Goal: Transaction & Acquisition: Purchase product/service

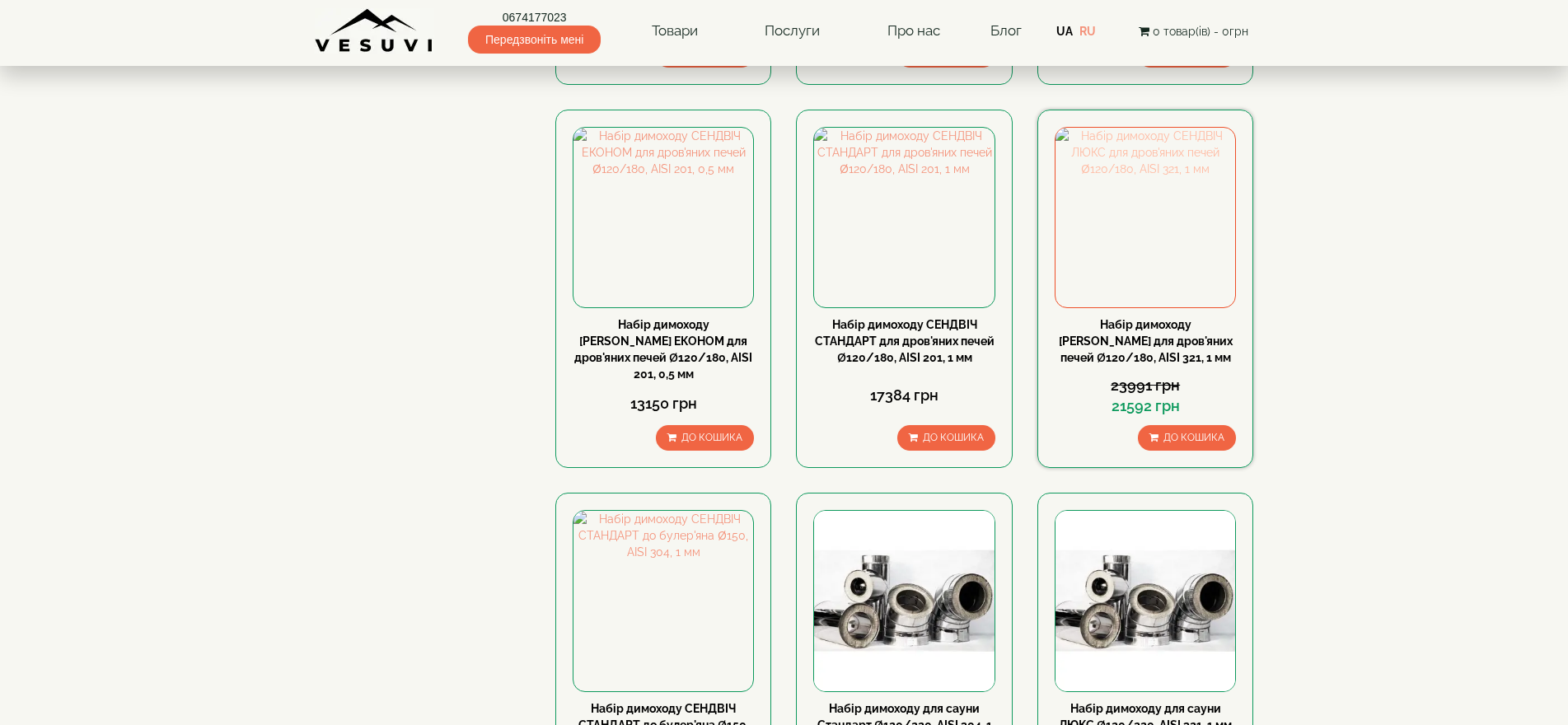
scroll to position [660, 0]
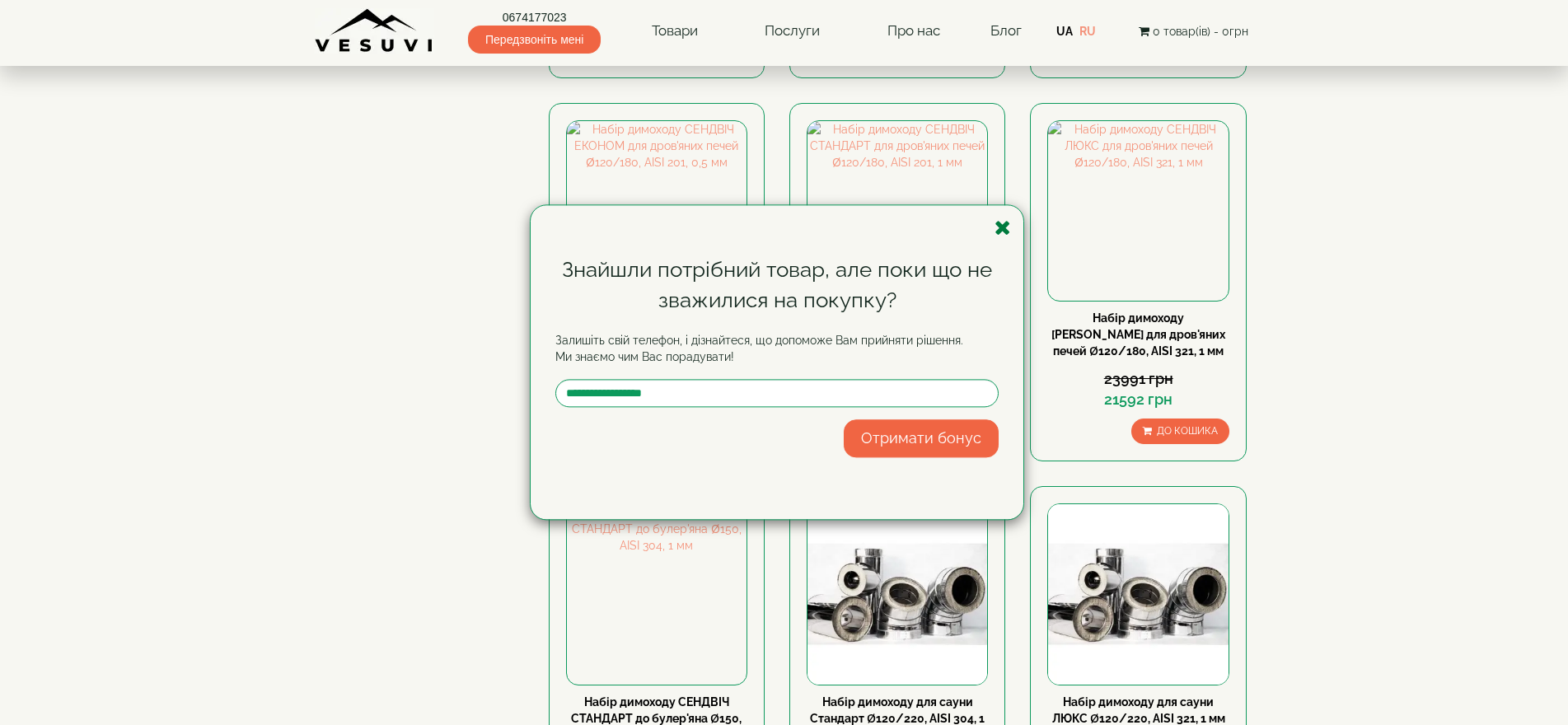
click at [1008, 223] on icon "button" at bounding box center [1003, 227] width 16 height 20
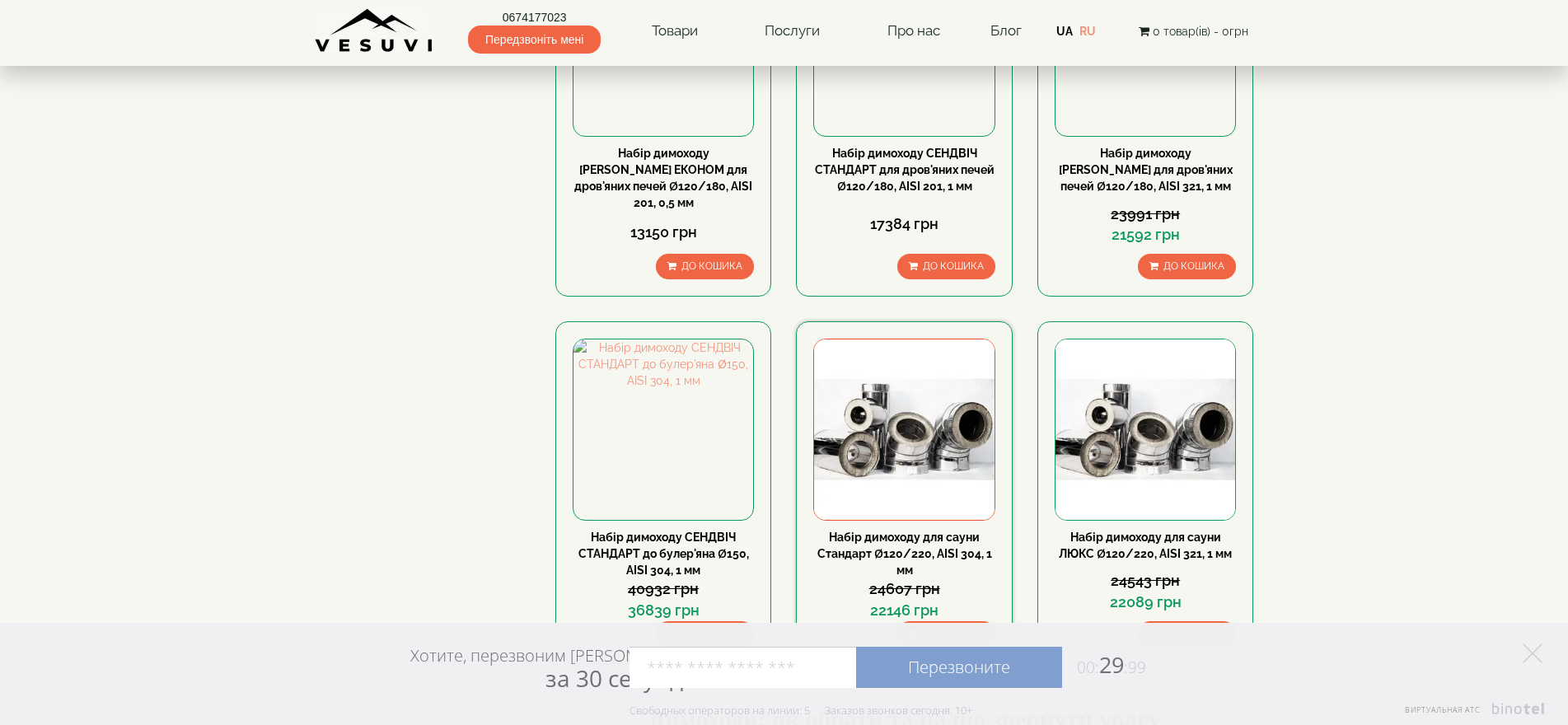
scroll to position [742, 0]
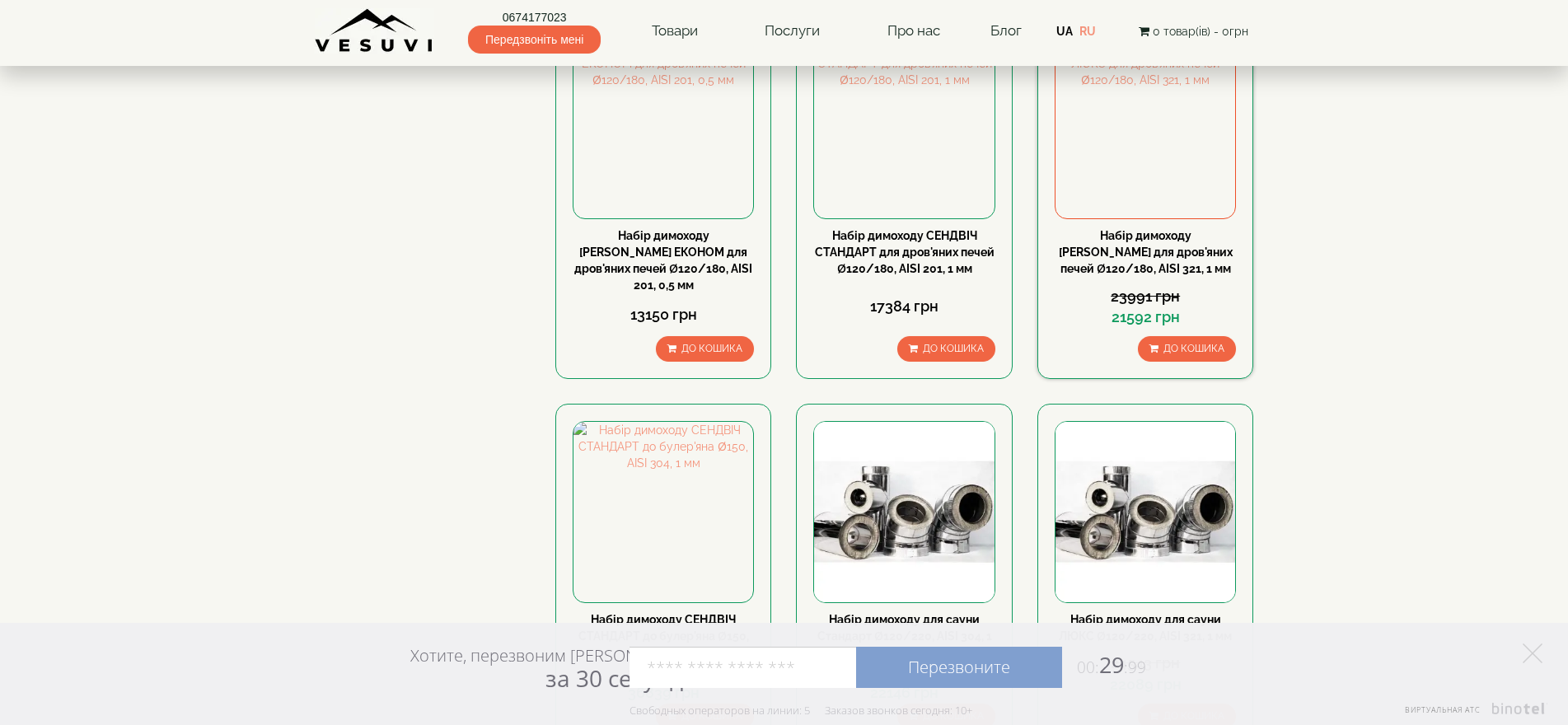
click at [1126, 228] on div "Набір димоходу СЕНДВІЧ ЛЮКС для дров'яних печей Ø120/180, AISI 321, 1 мм" at bounding box center [1145, 252] width 182 height 49
click at [1136, 130] on img at bounding box center [1145, 128] width 180 height 180
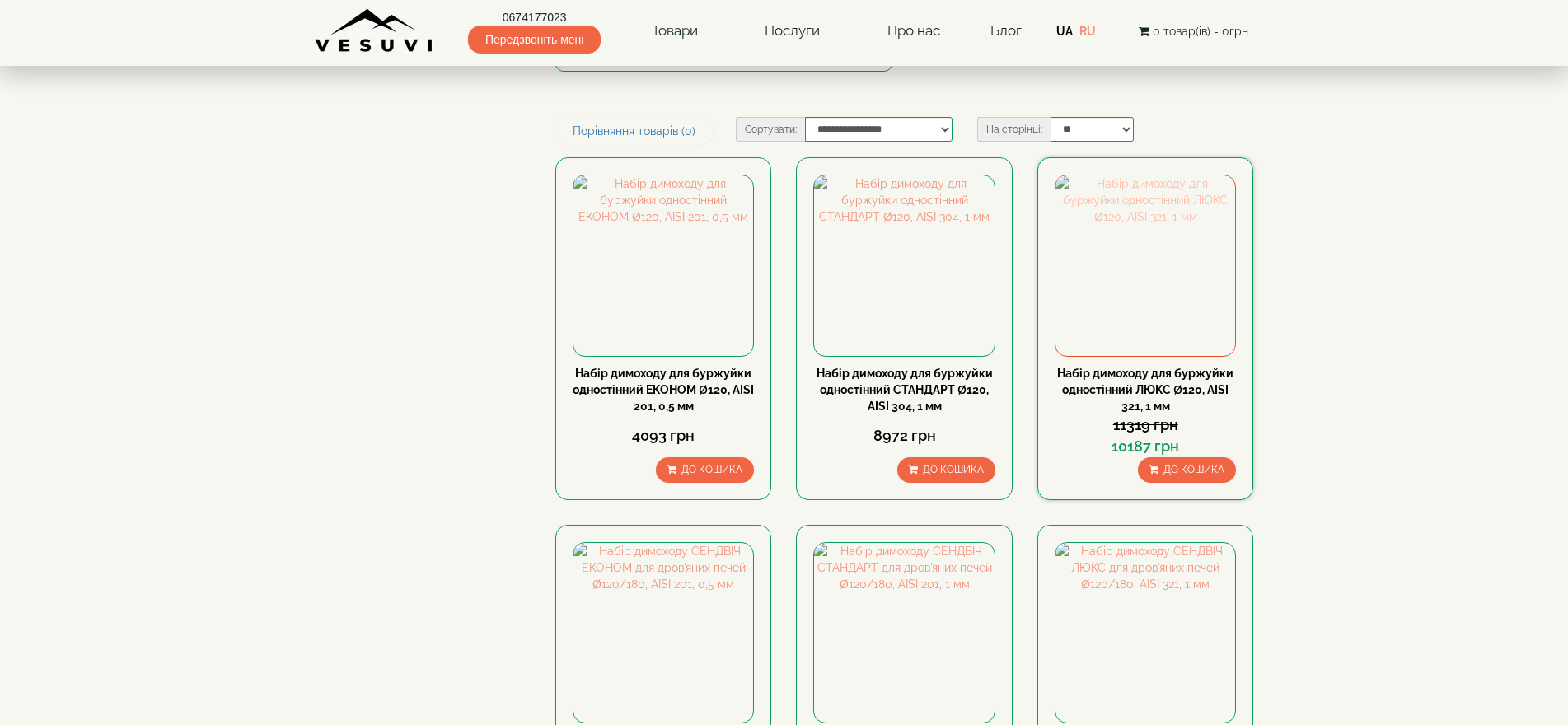
scroll to position [247, 0]
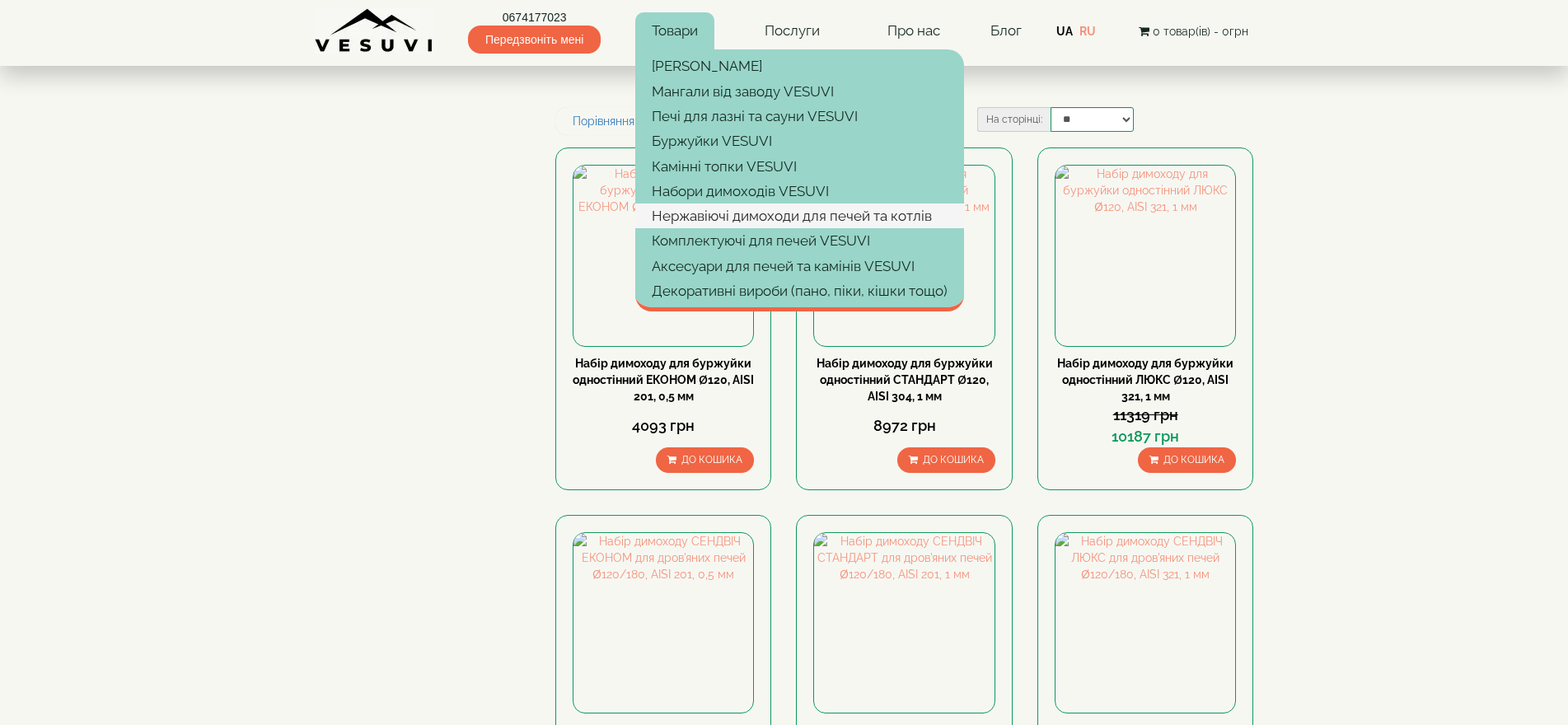
click at [710, 217] on link "Нержавіючі димоходи для печей та котлів" at bounding box center [800, 216] width 329 height 25
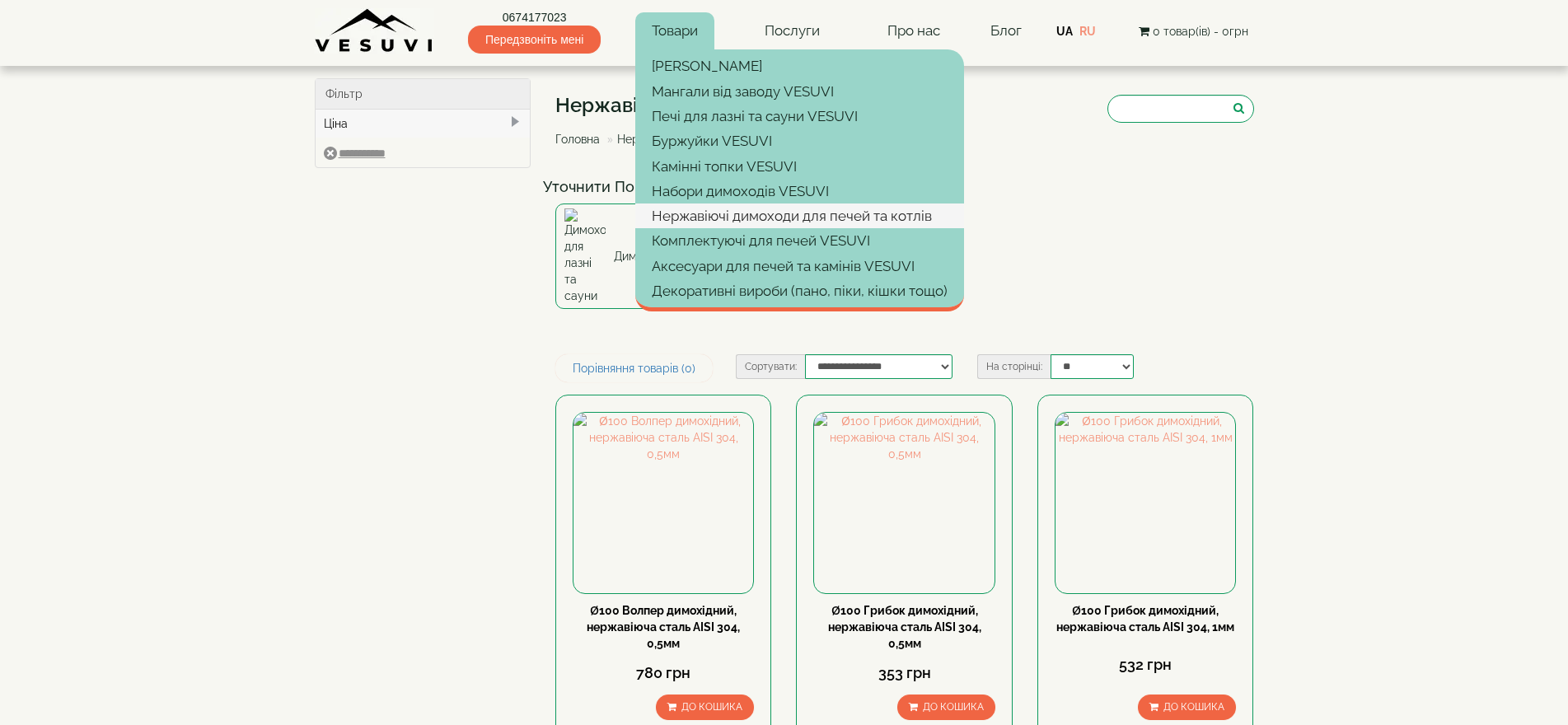
click at [745, 216] on link "Нержавіючі димоходи для печей та котлів" at bounding box center [800, 216] width 329 height 25
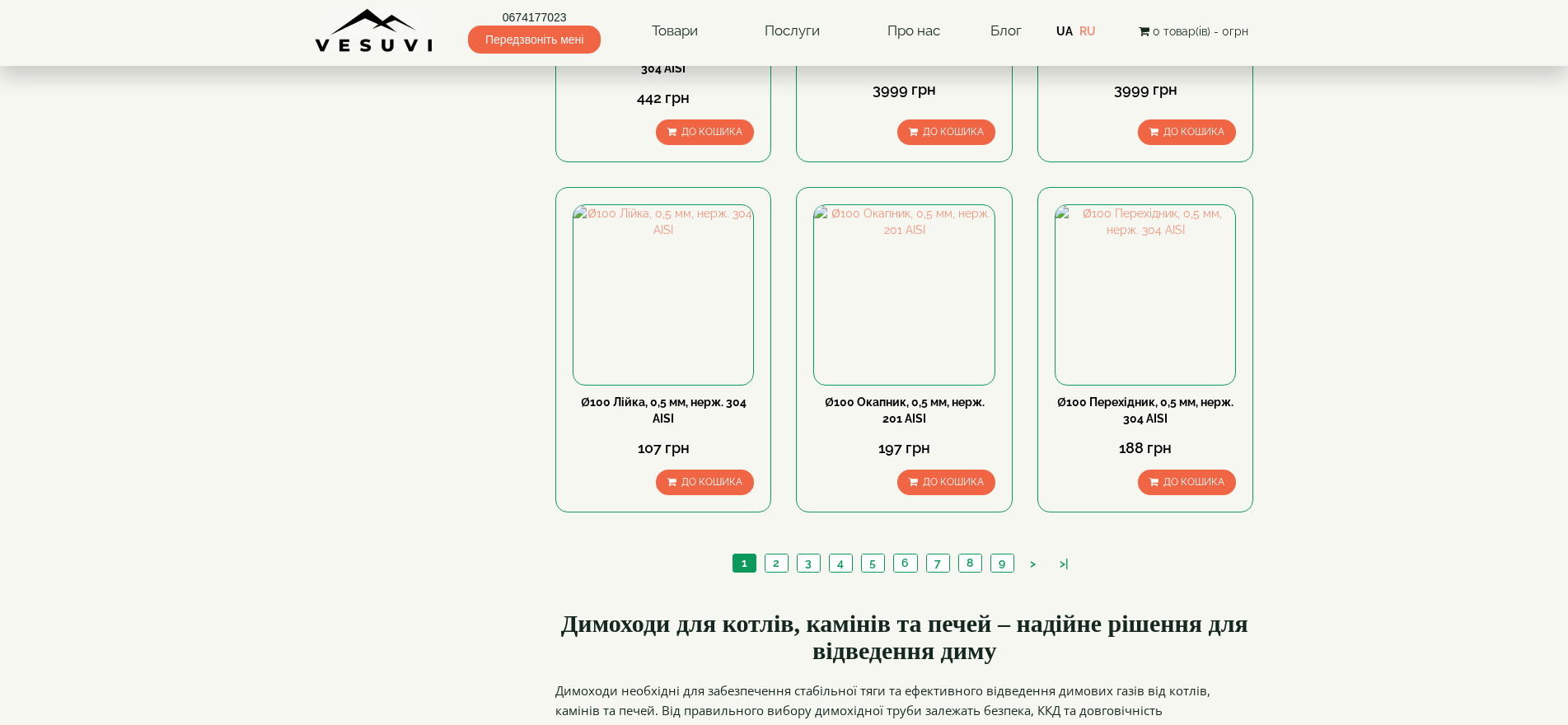
scroll to position [1649, 0]
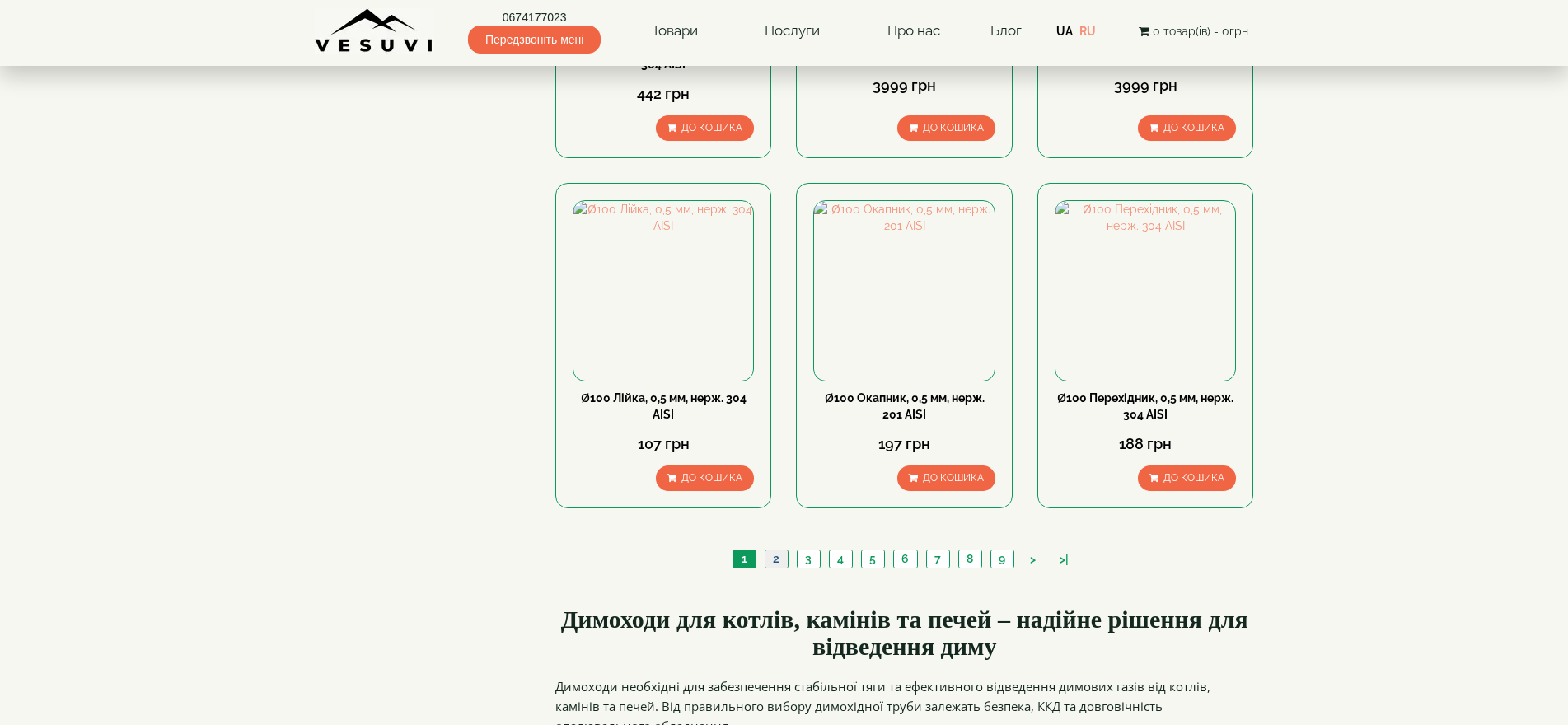
click at [776, 551] on link "2" at bounding box center [777, 560] width 23 height 17
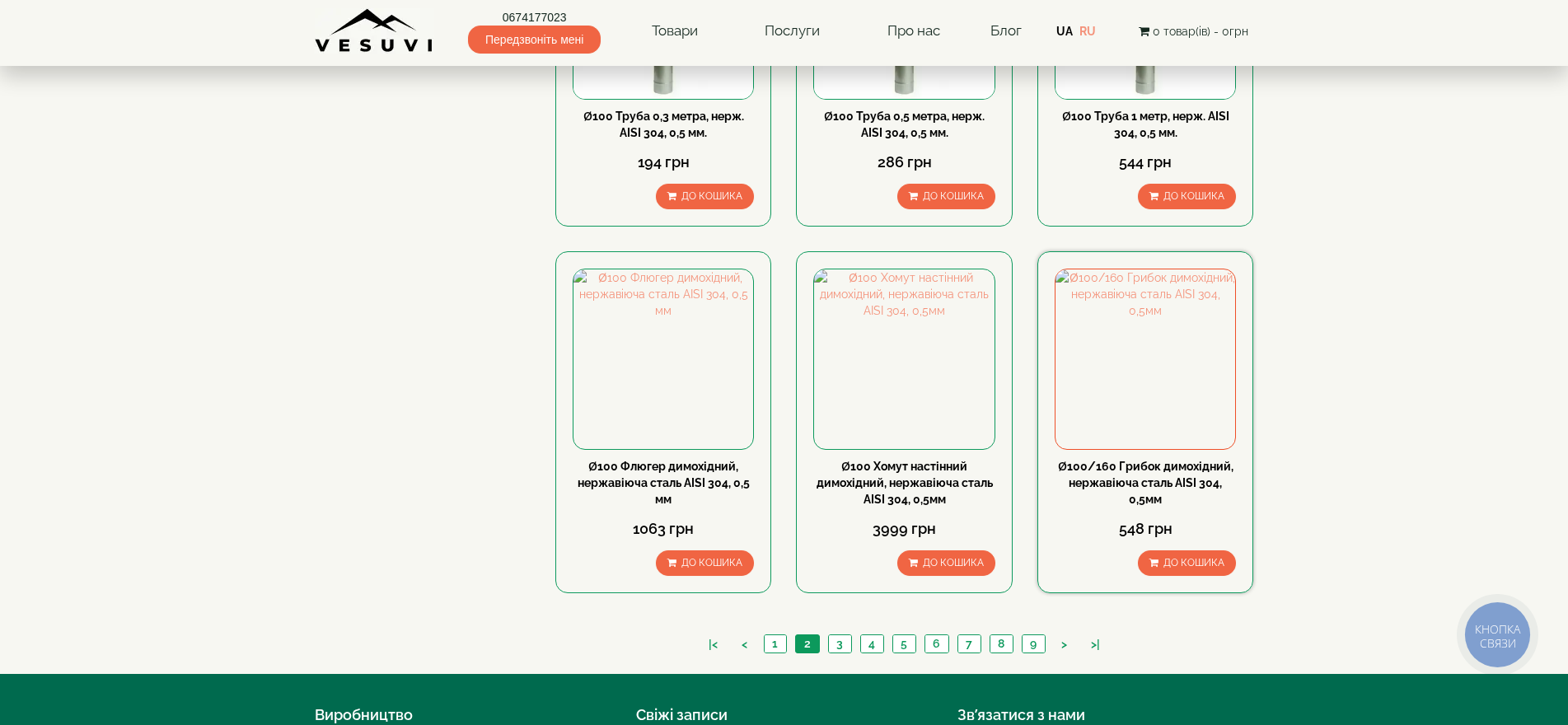
scroll to position [1566, 0]
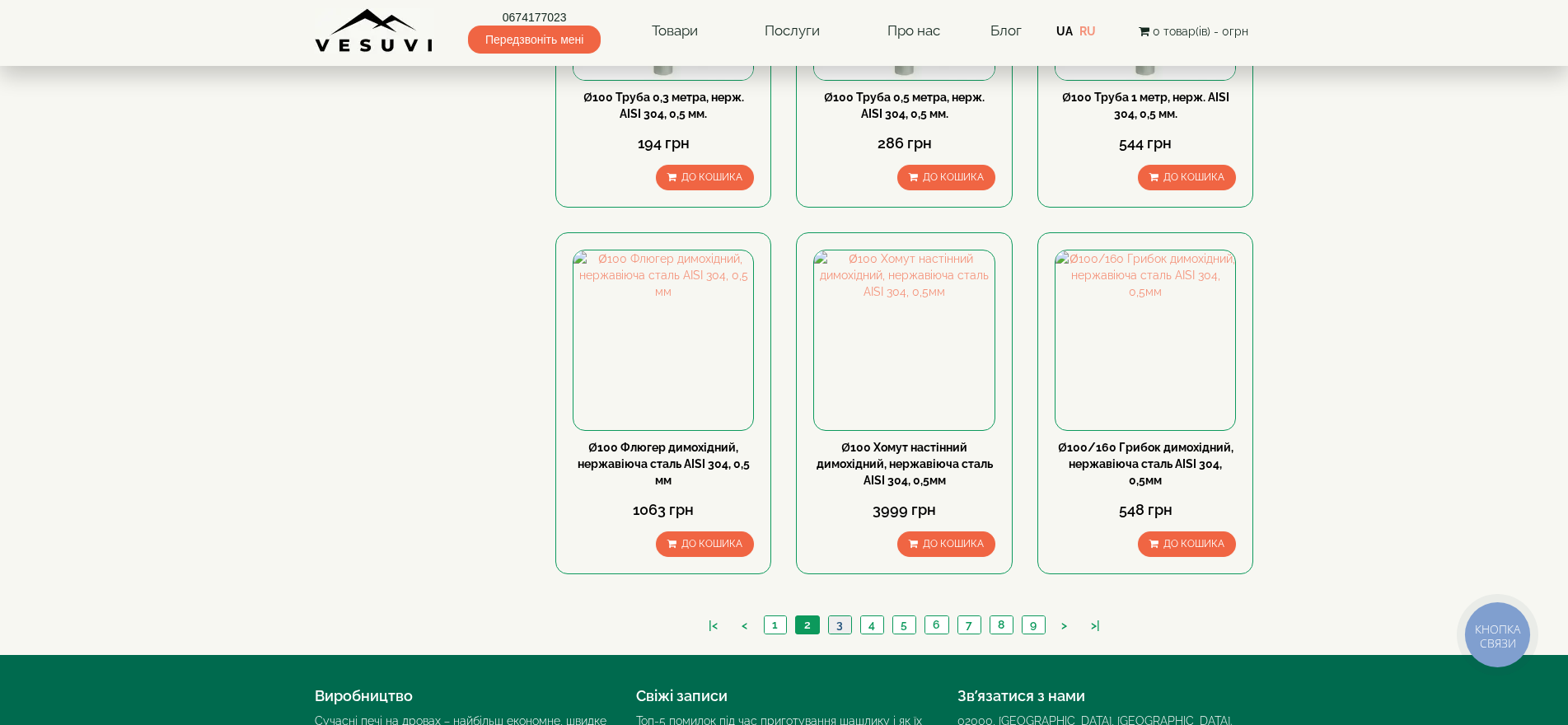
click at [834, 616] on link "3" at bounding box center [840, 625] width 23 height 17
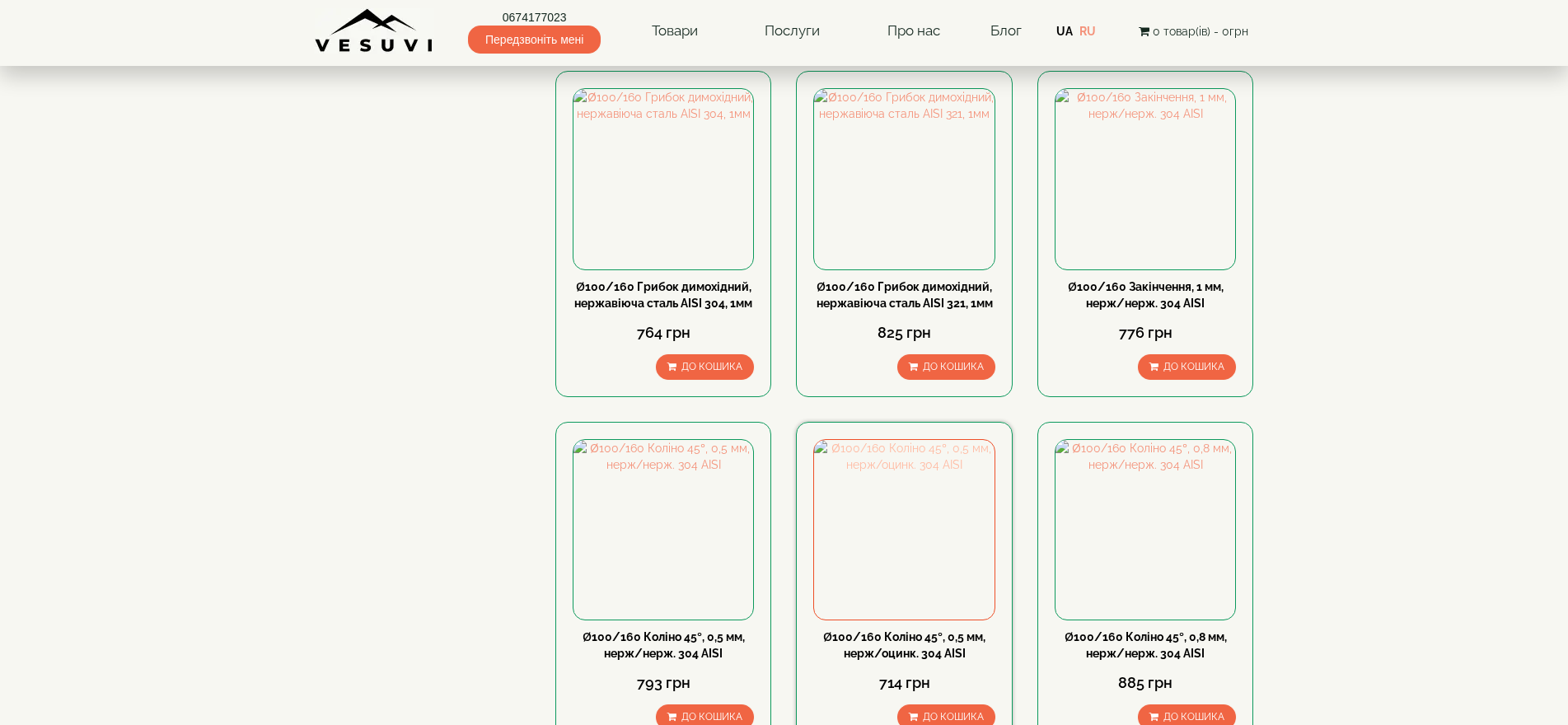
scroll to position [330, 0]
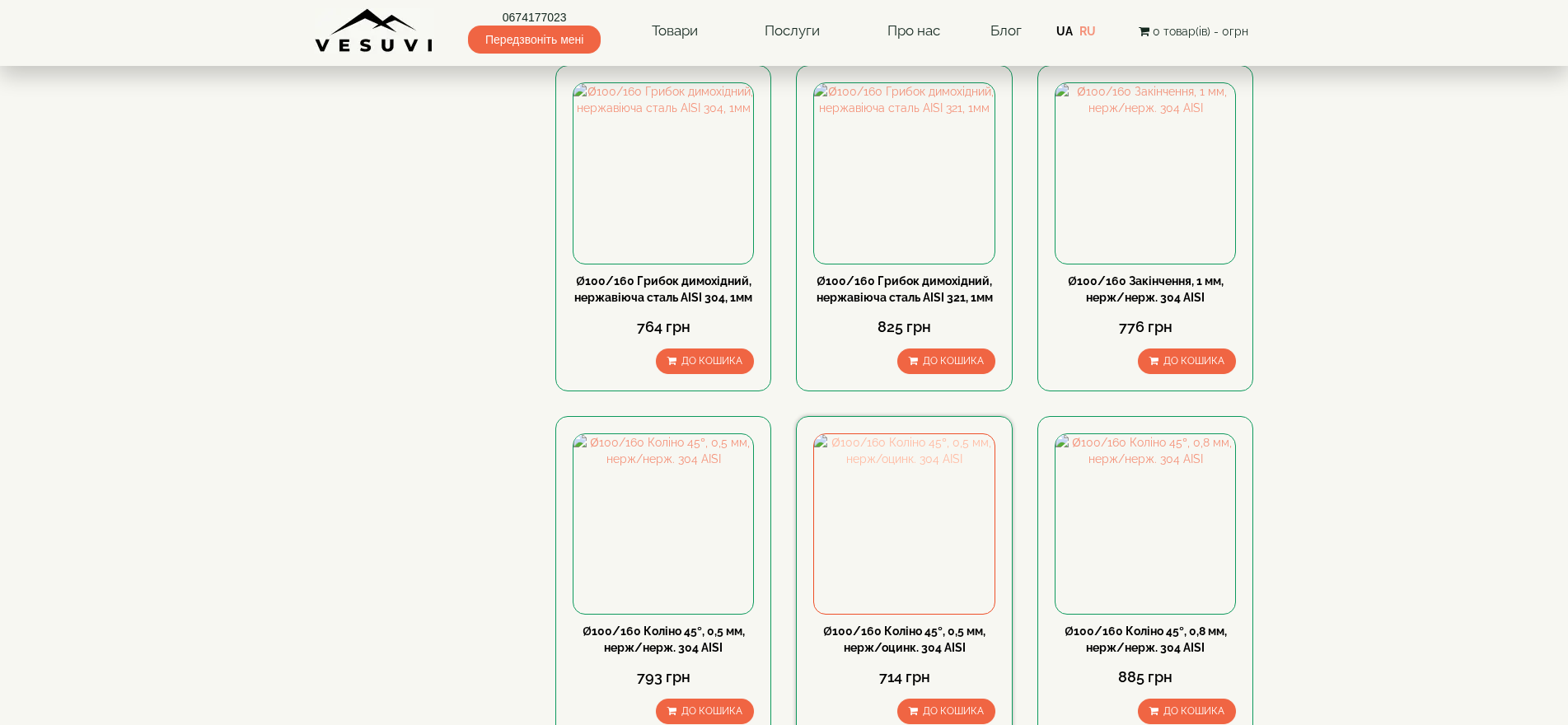
type input "***"
type input "*****"
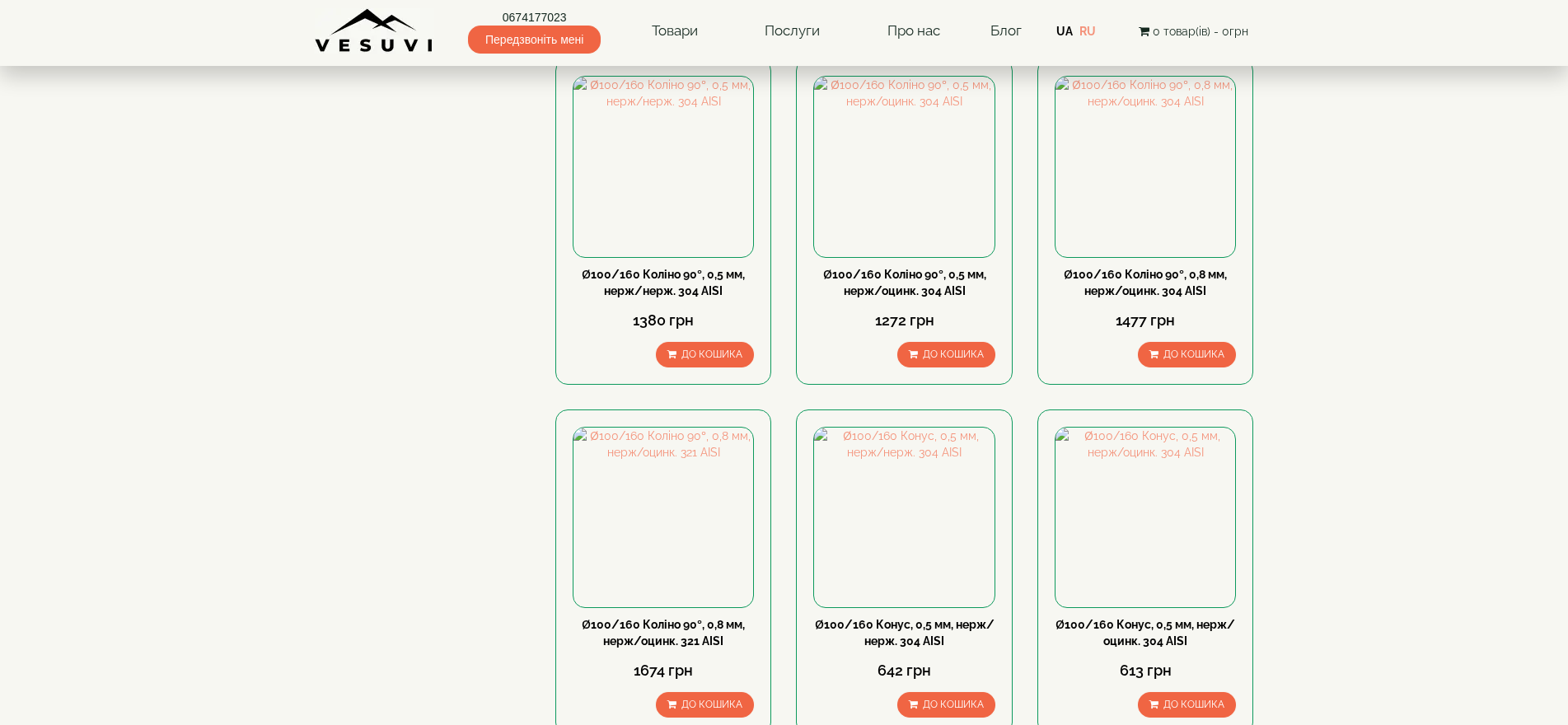
scroll to position [1649, 0]
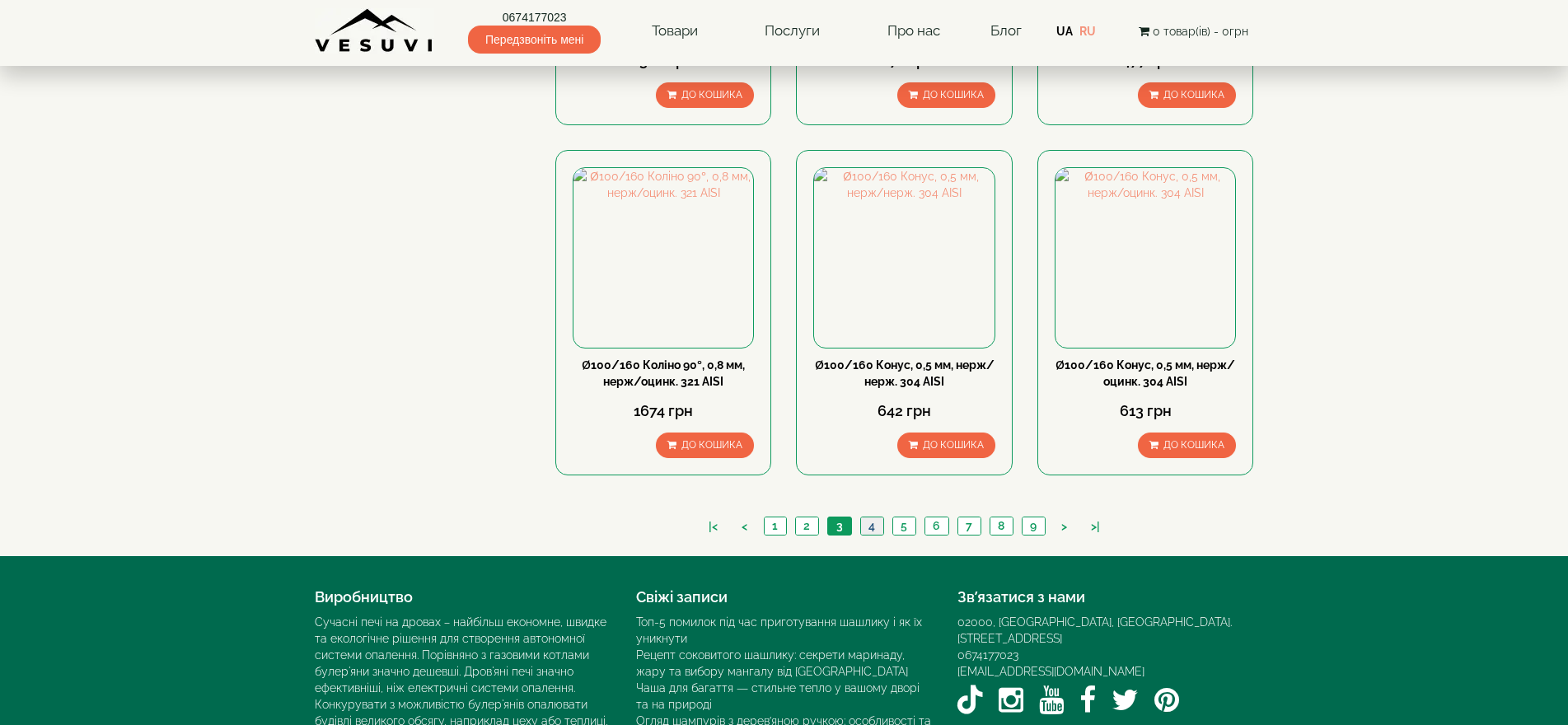
click at [873, 517] on link "4" at bounding box center [872, 526] width 23 height 17
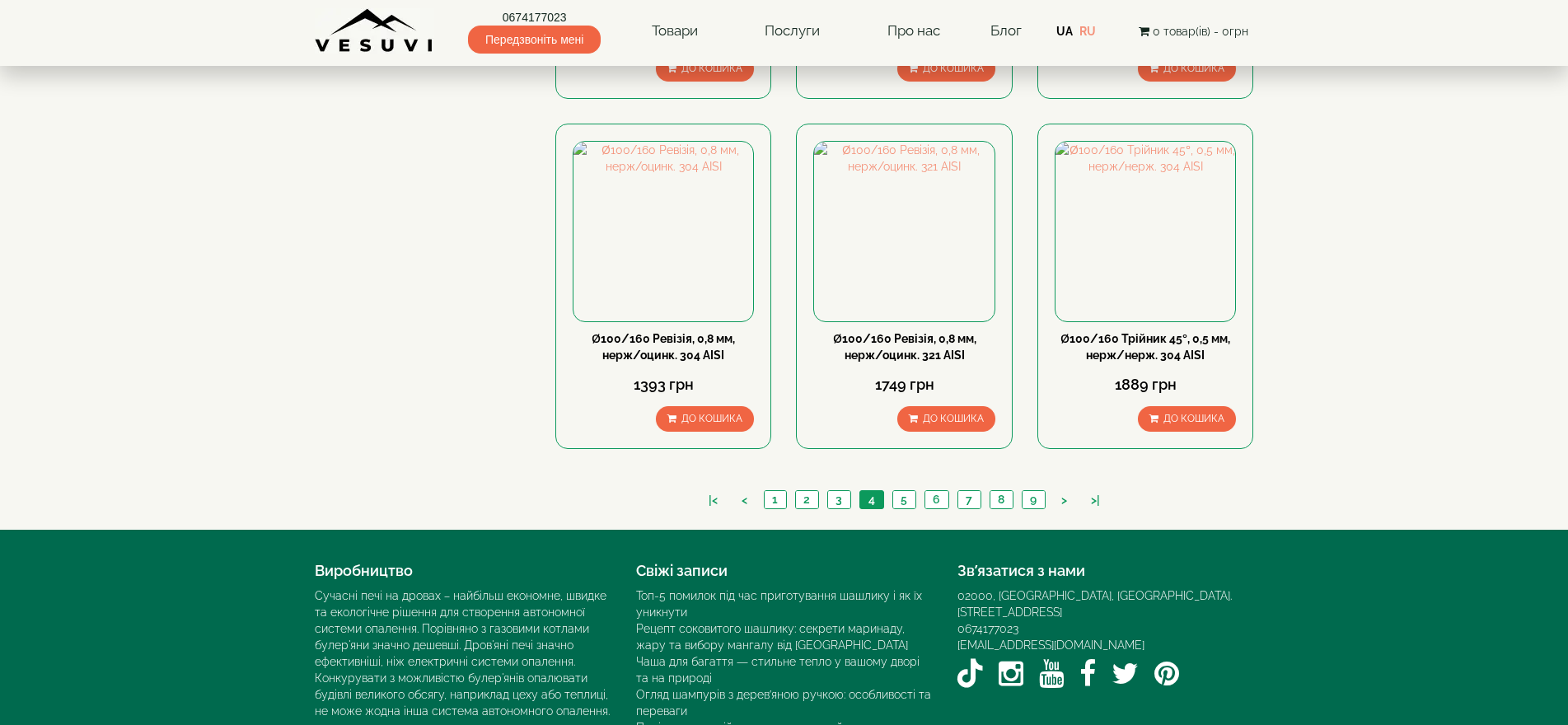
scroll to position [1710, 0]
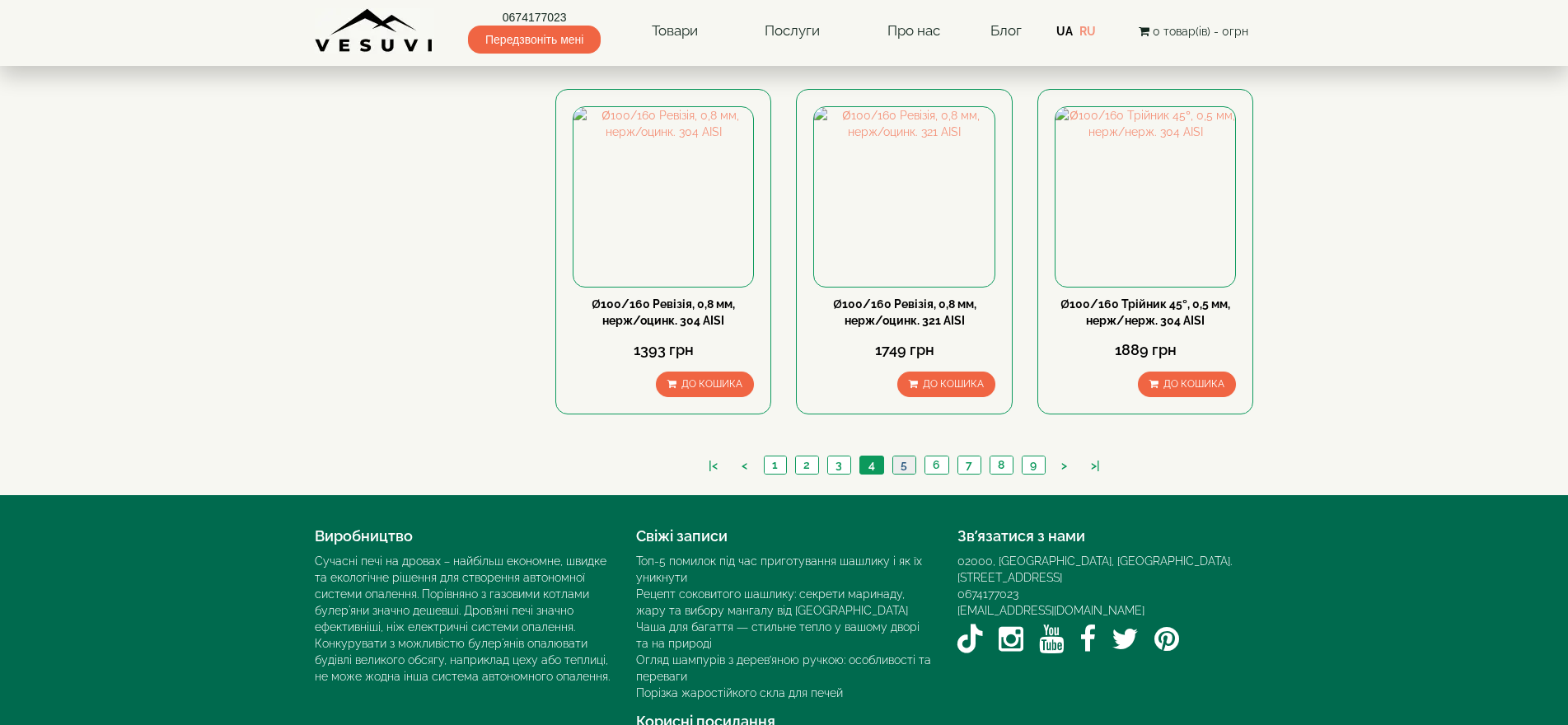
click at [901, 457] on link "5" at bounding box center [904, 465] width 23 height 17
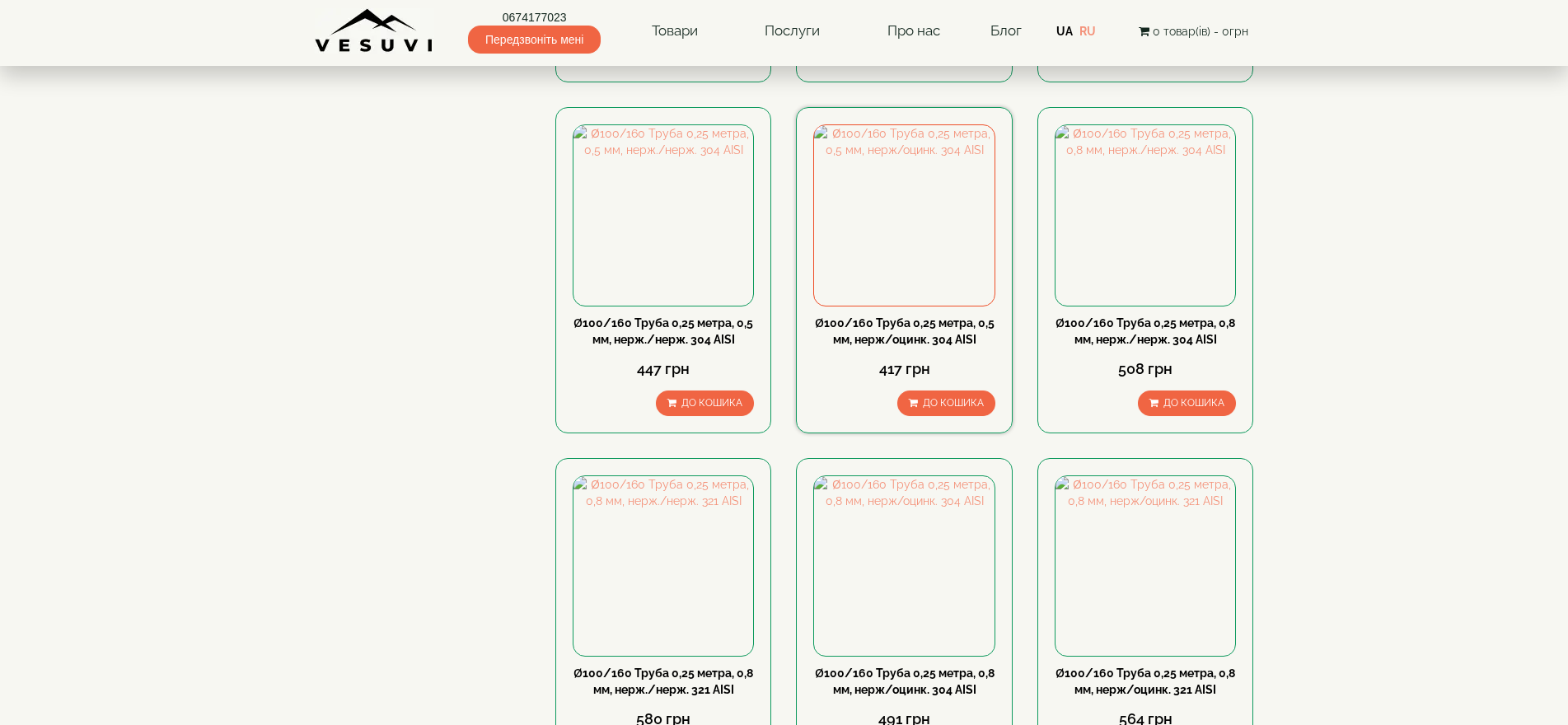
scroll to position [1484, 0]
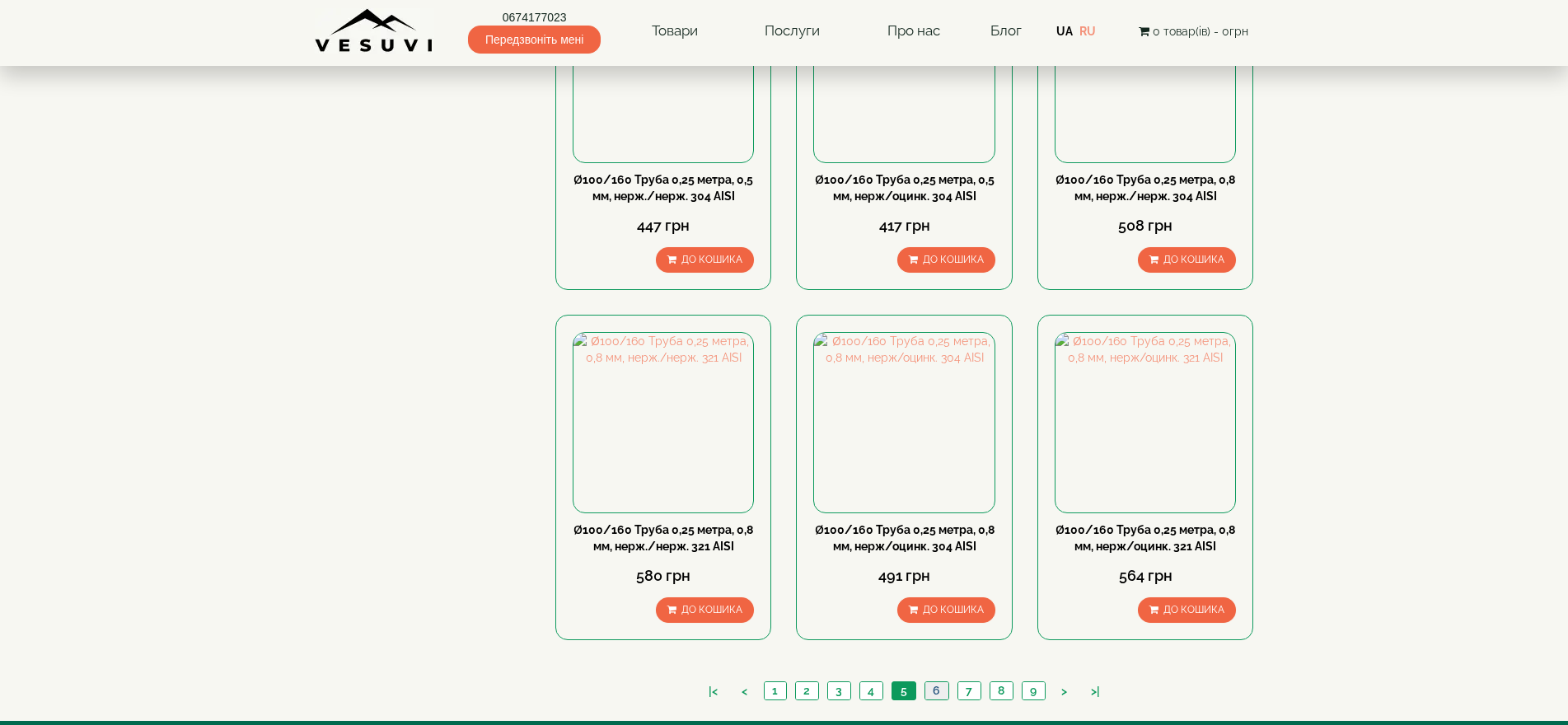
click at [931, 683] on link "6" at bounding box center [936, 691] width 24 height 17
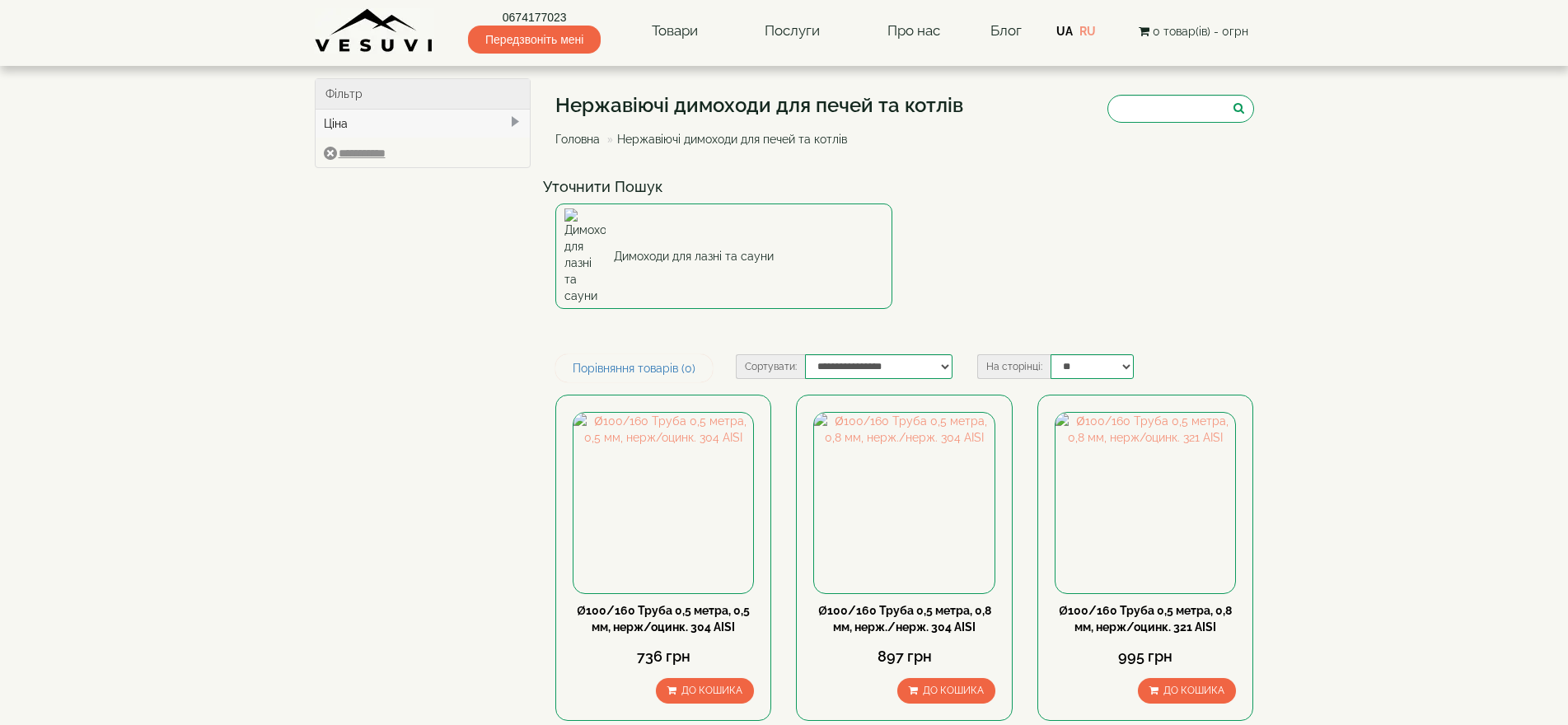
click at [417, 94] on div "Фільтр" at bounding box center [423, 94] width 215 height 31
click at [322, 85] on div "Фільтр" at bounding box center [423, 94] width 215 height 31
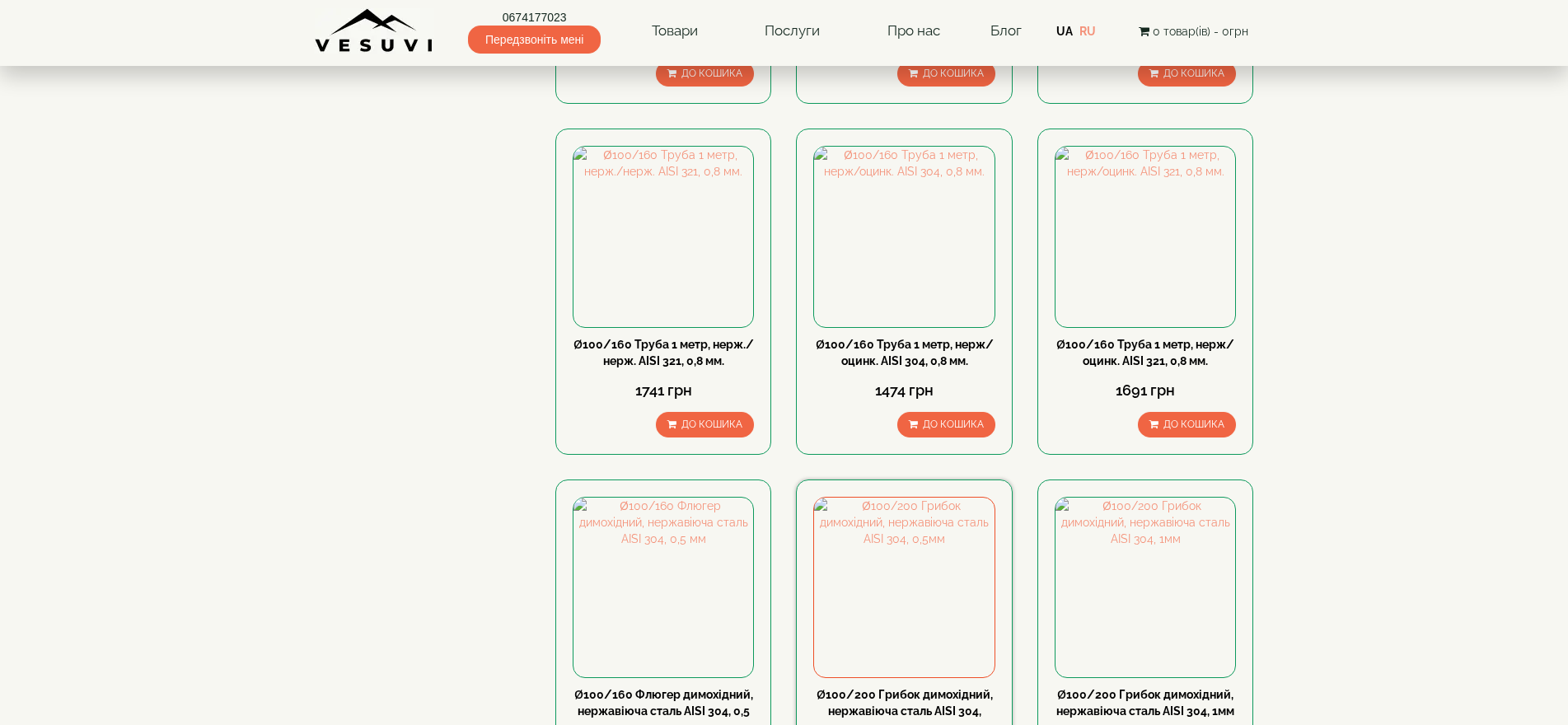
scroll to position [1726, 0]
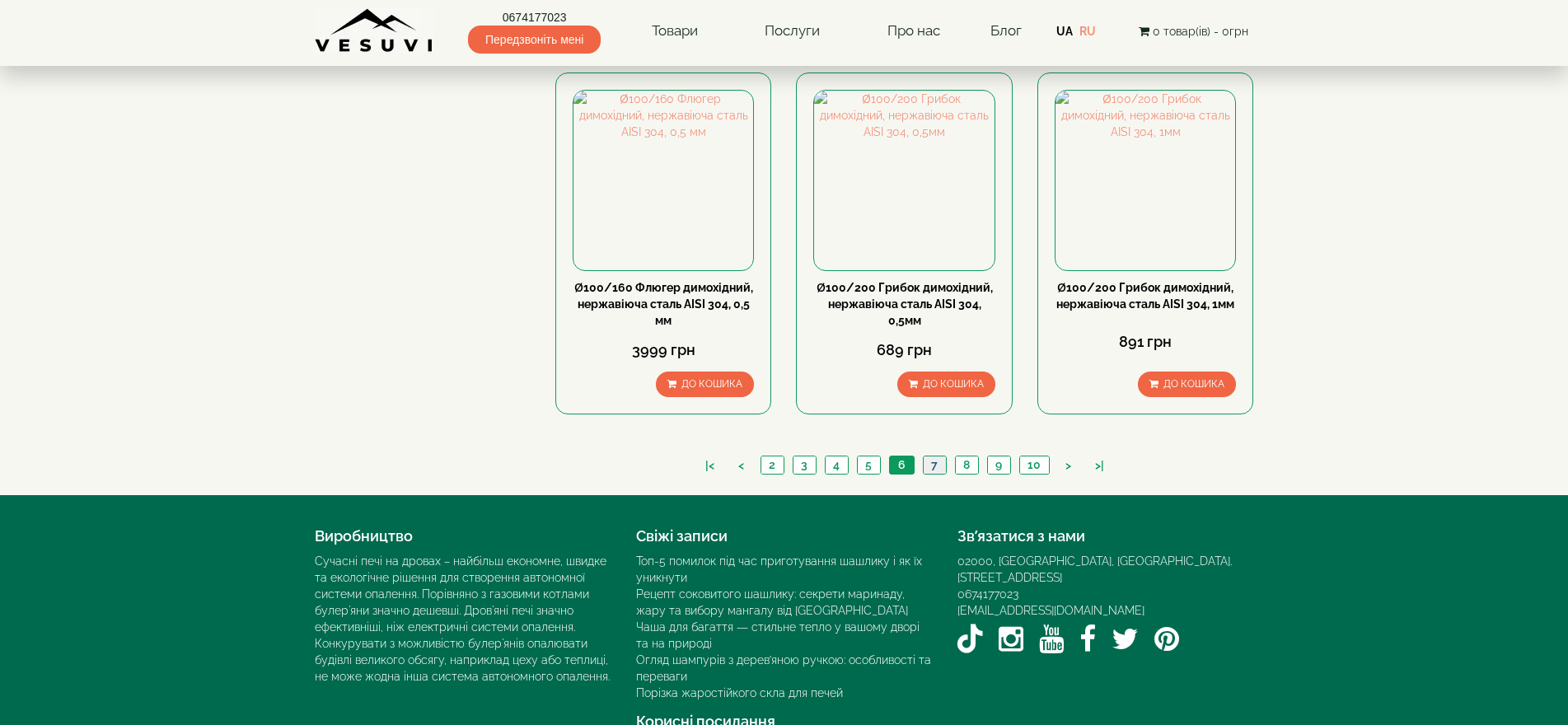
click at [936, 457] on link "7" at bounding box center [934, 465] width 23 height 17
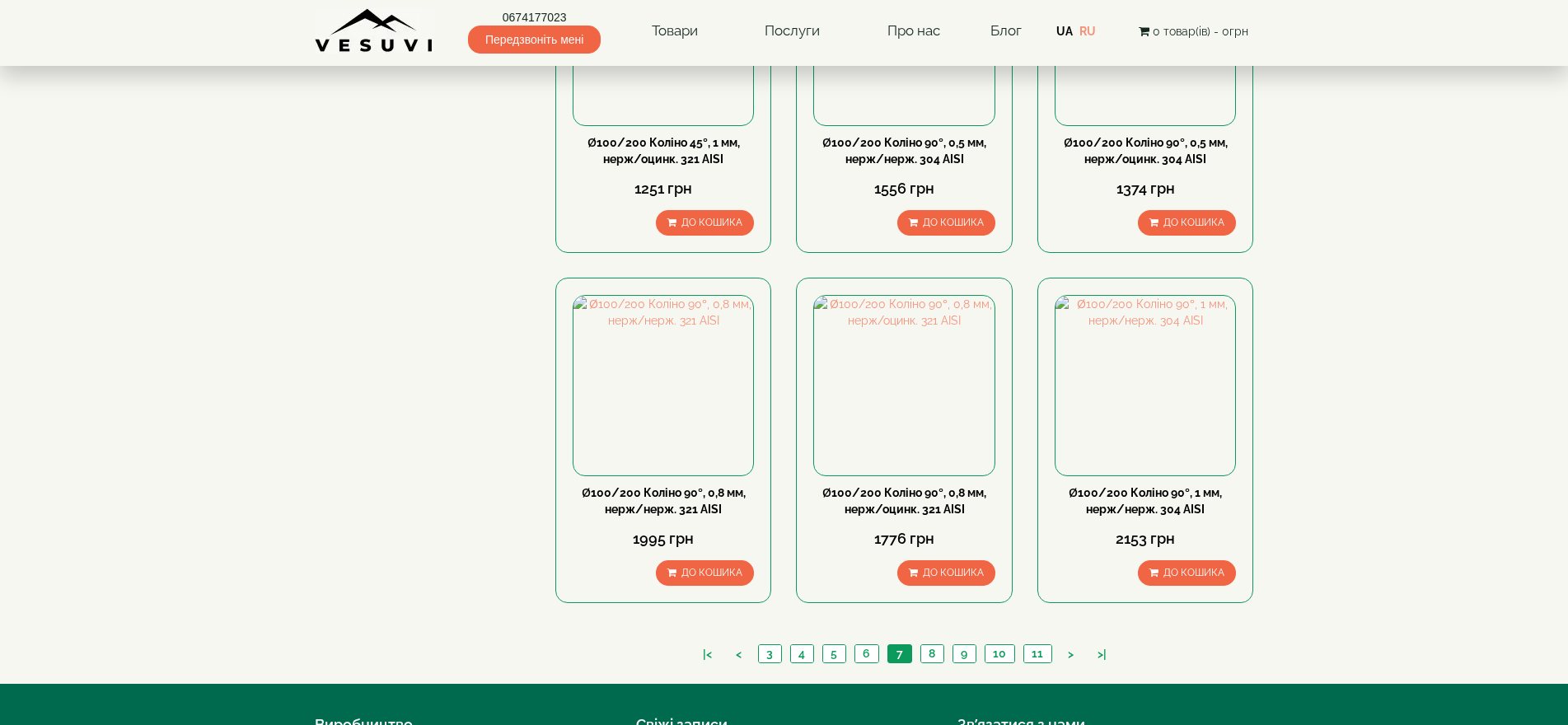
scroll to position [1726, 0]
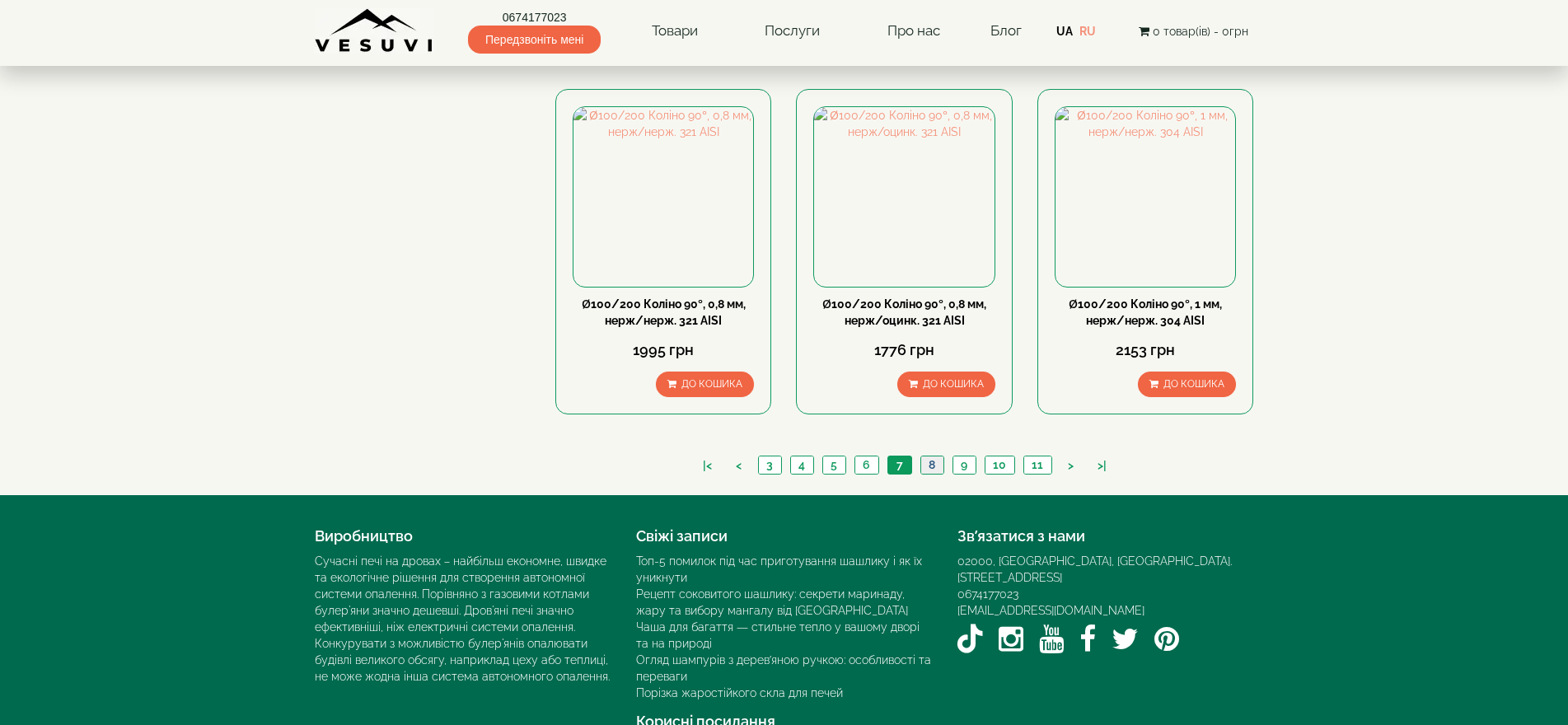
click at [930, 457] on link "8" at bounding box center [933, 465] width 23 height 17
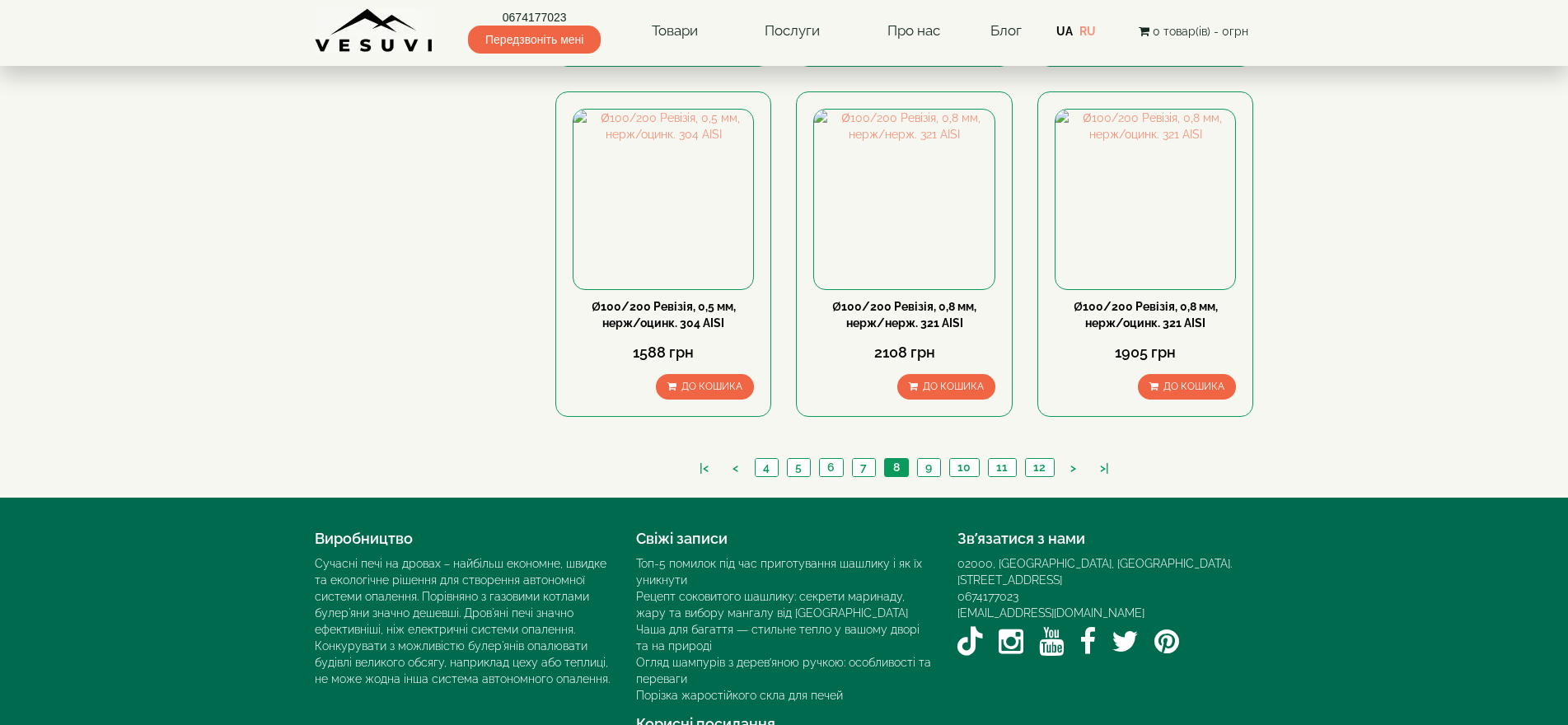
scroll to position [1710, 0]
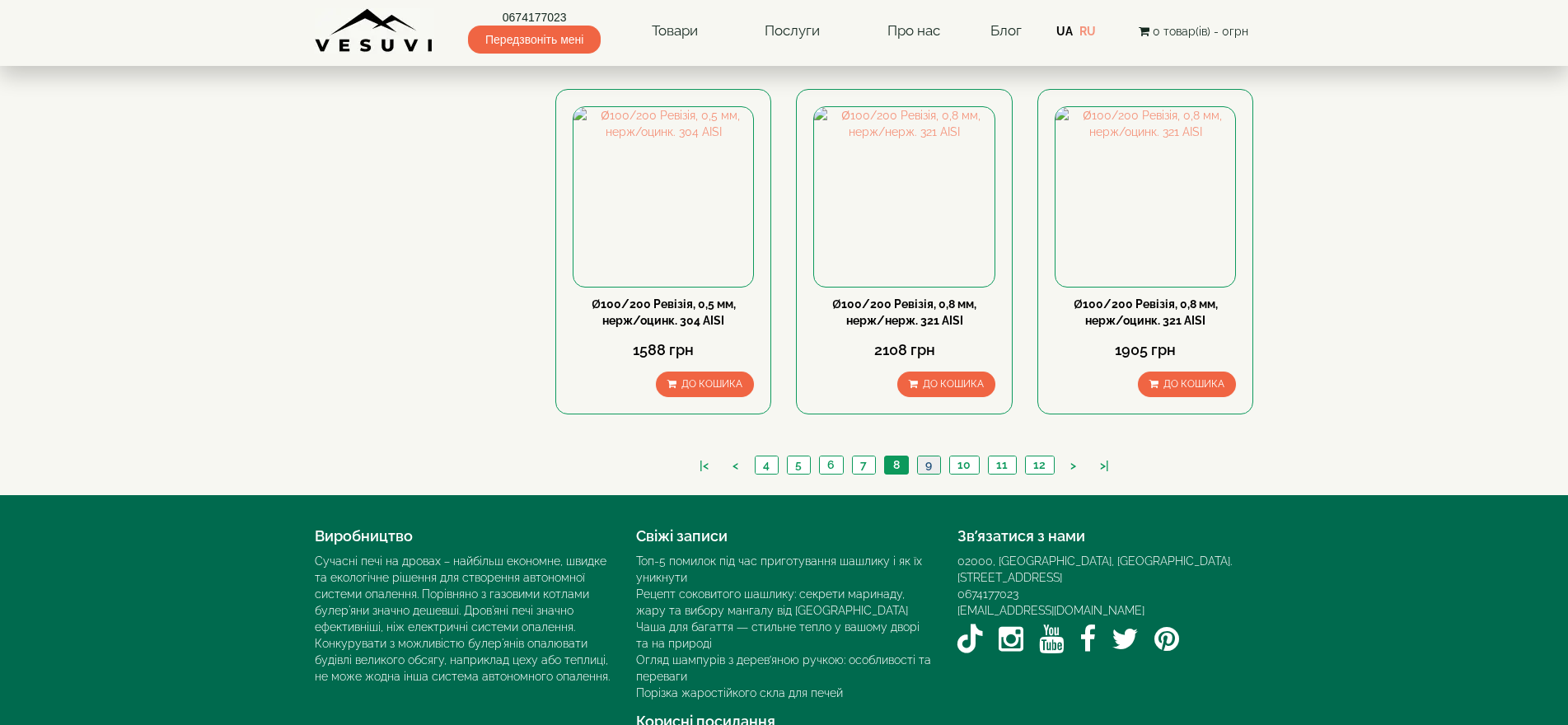
click at [927, 457] on link "9" at bounding box center [929, 465] width 23 height 17
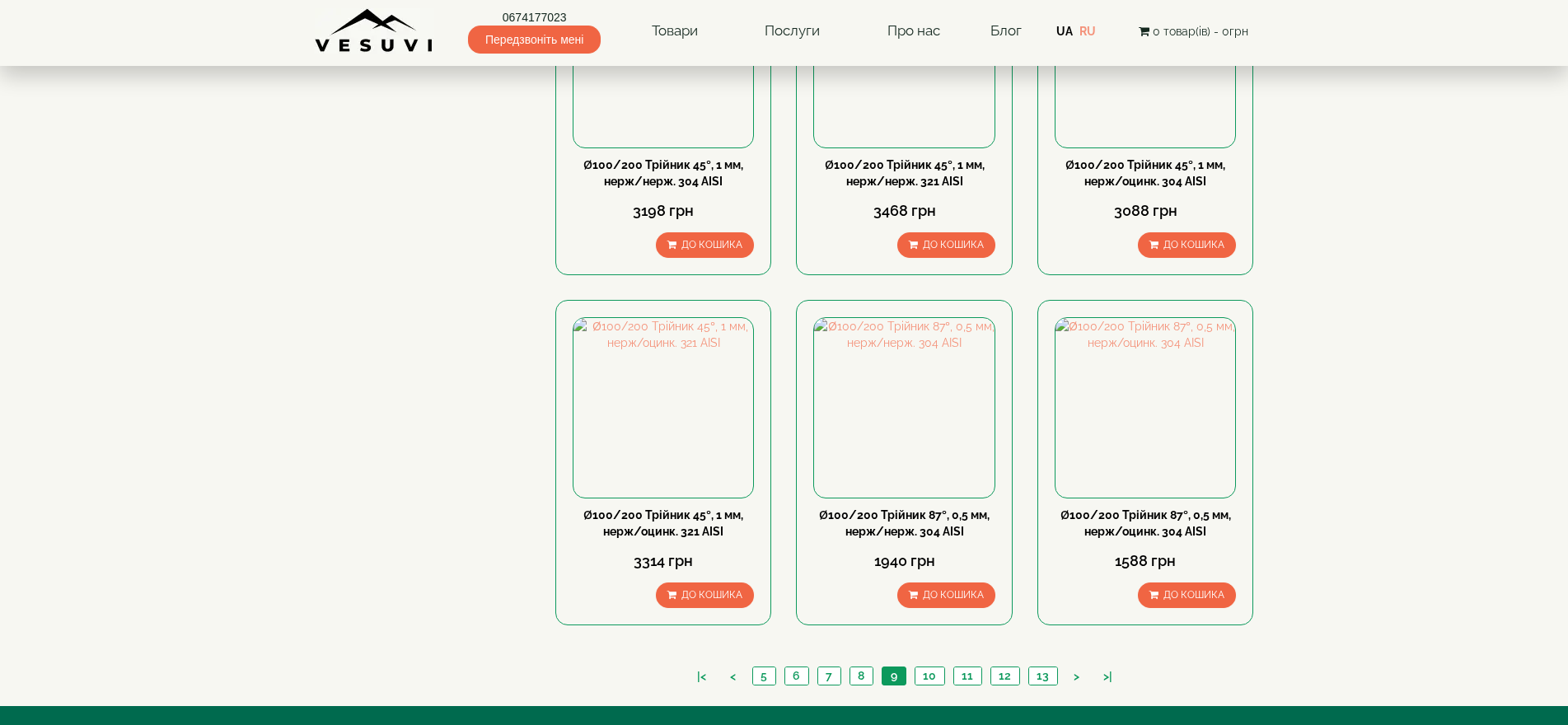
scroll to position [1710, 0]
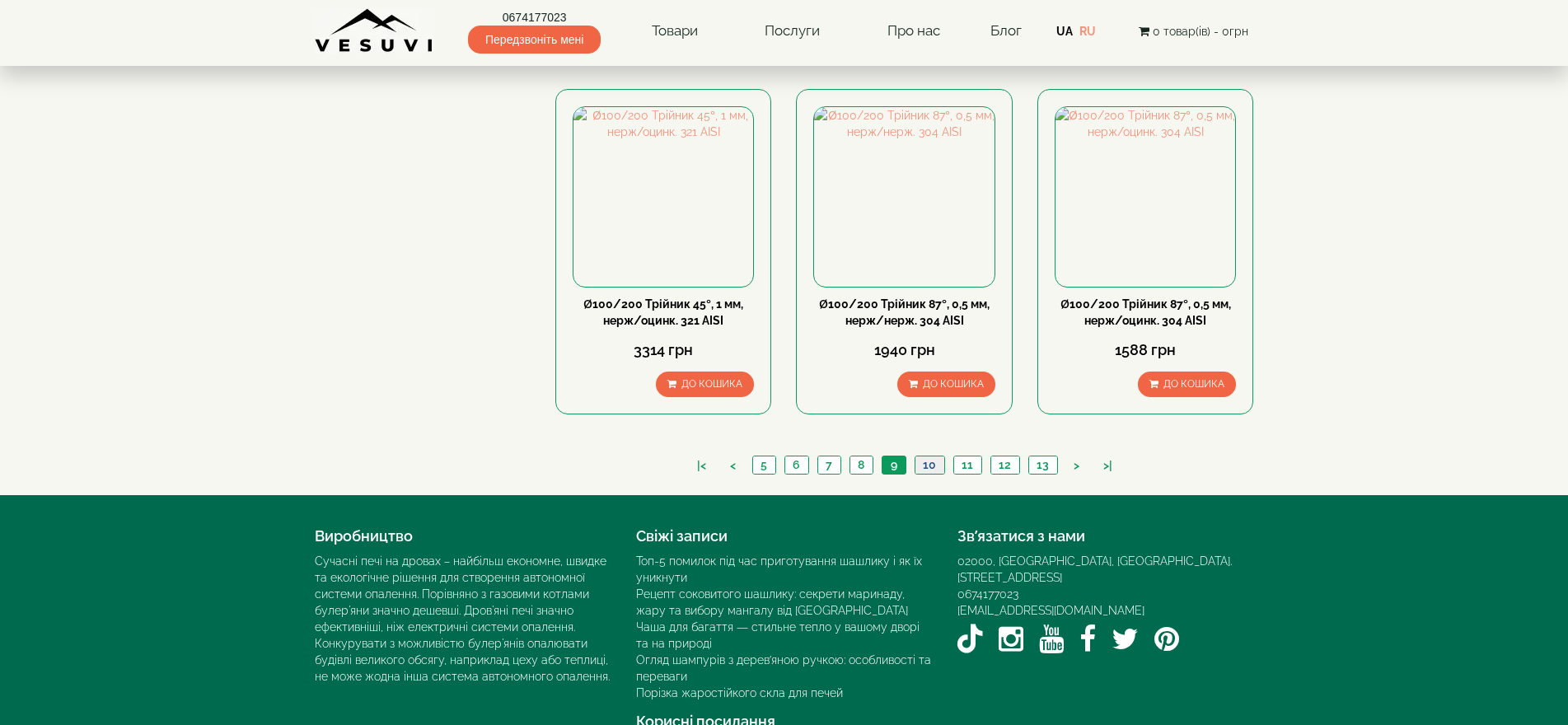
click at [934, 457] on link "10" at bounding box center [930, 465] width 30 height 17
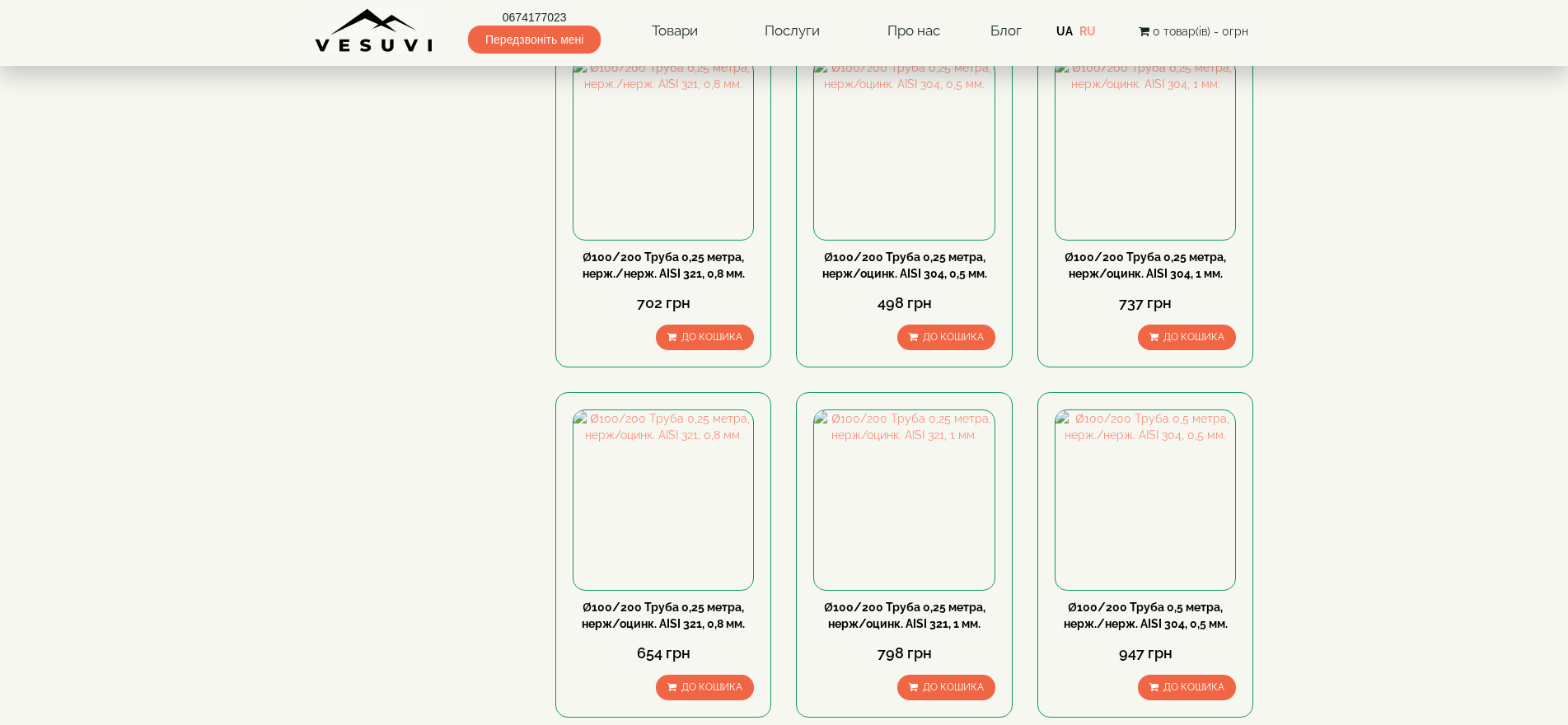
scroll to position [1484, 0]
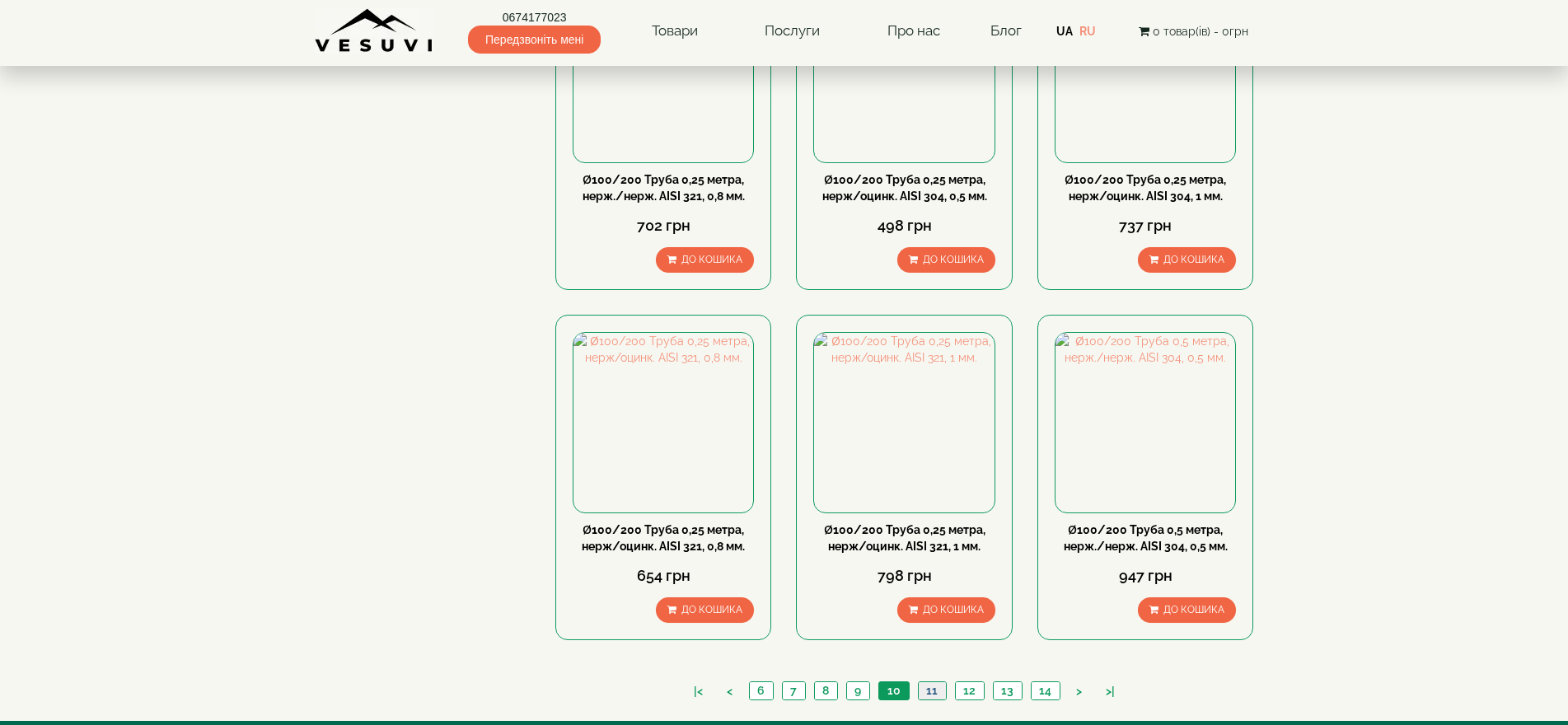
click at [936, 683] on link "11" at bounding box center [932, 691] width 28 height 17
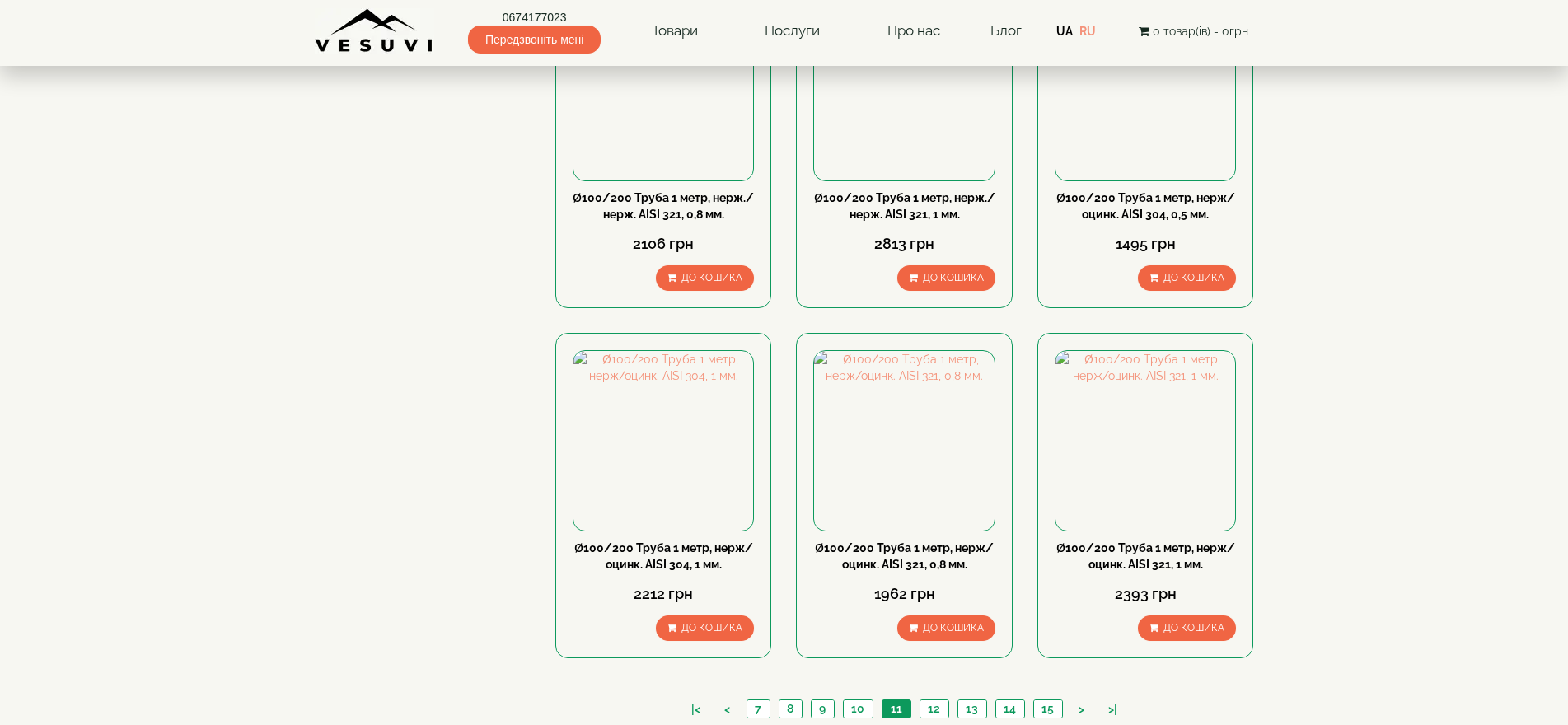
scroll to position [1710, 0]
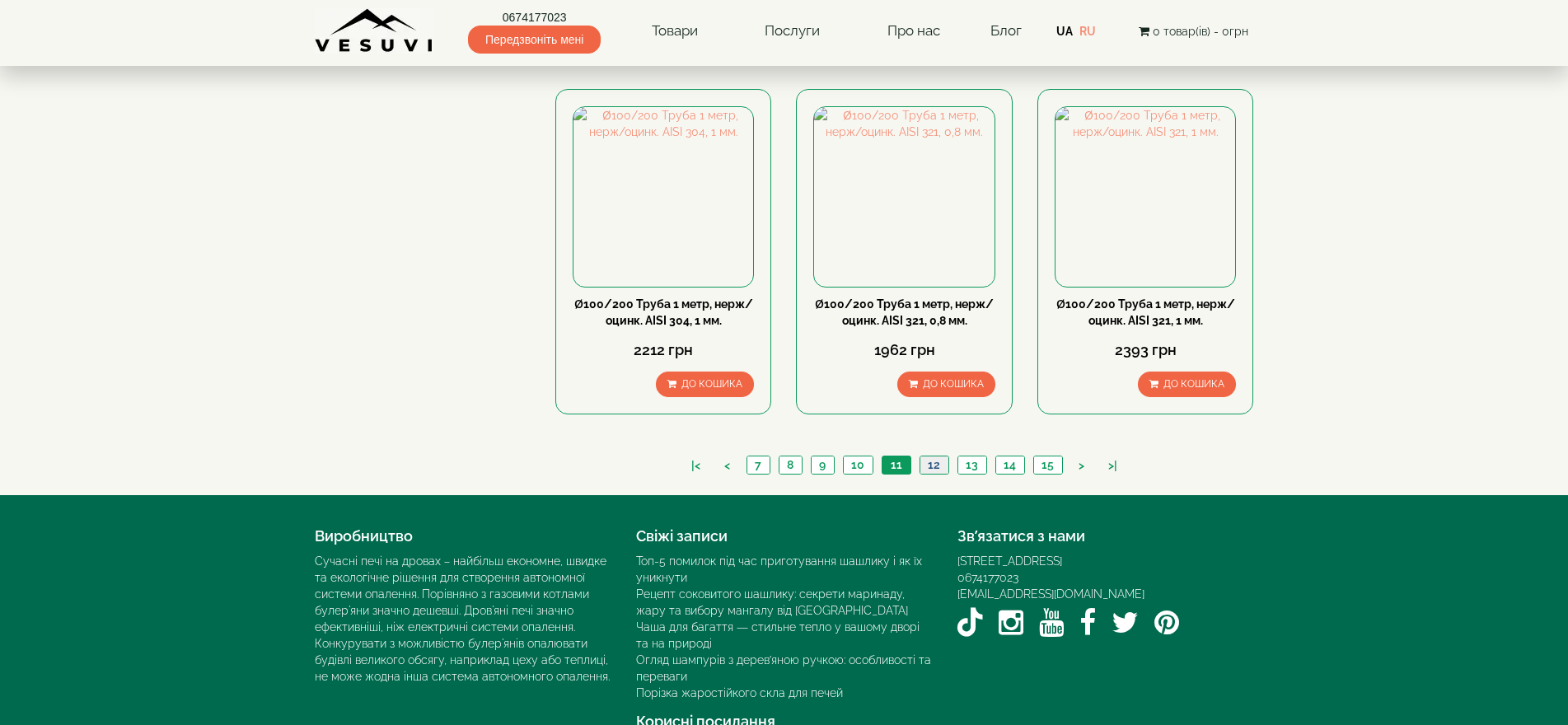
click at [933, 457] on link "12" at bounding box center [934, 465] width 29 height 17
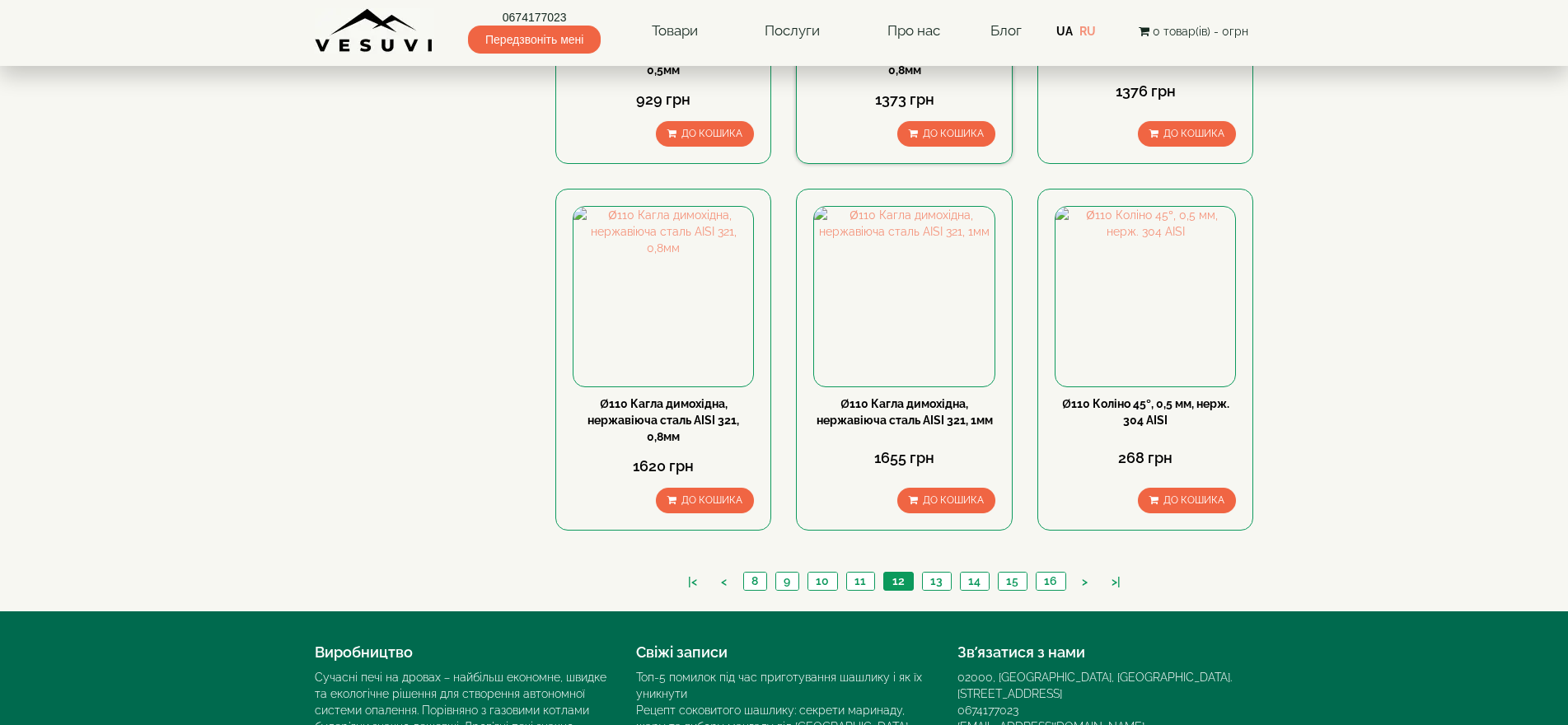
scroll to position [1731, 0]
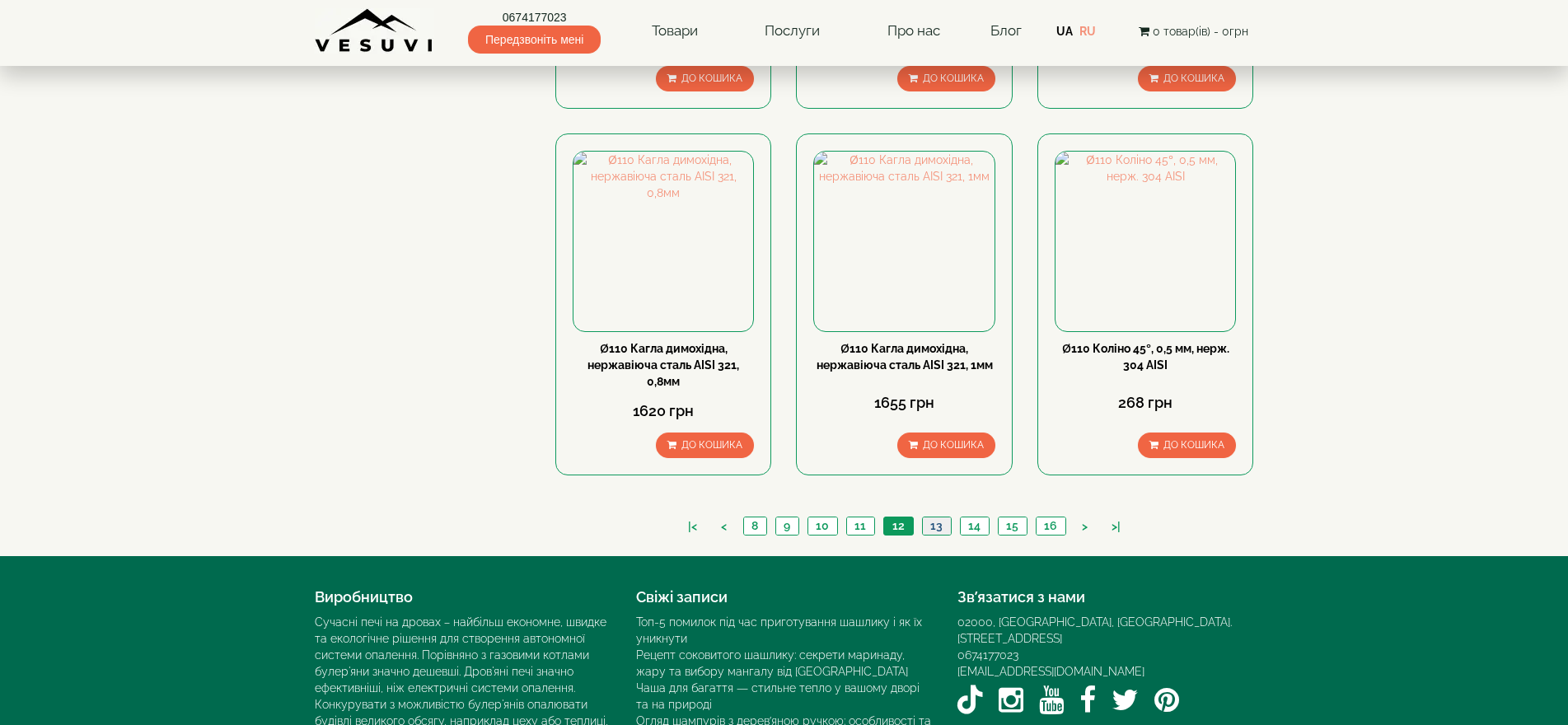
click at [940, 517] on link "13" at bounding box center [936, 526] width 29 height 17
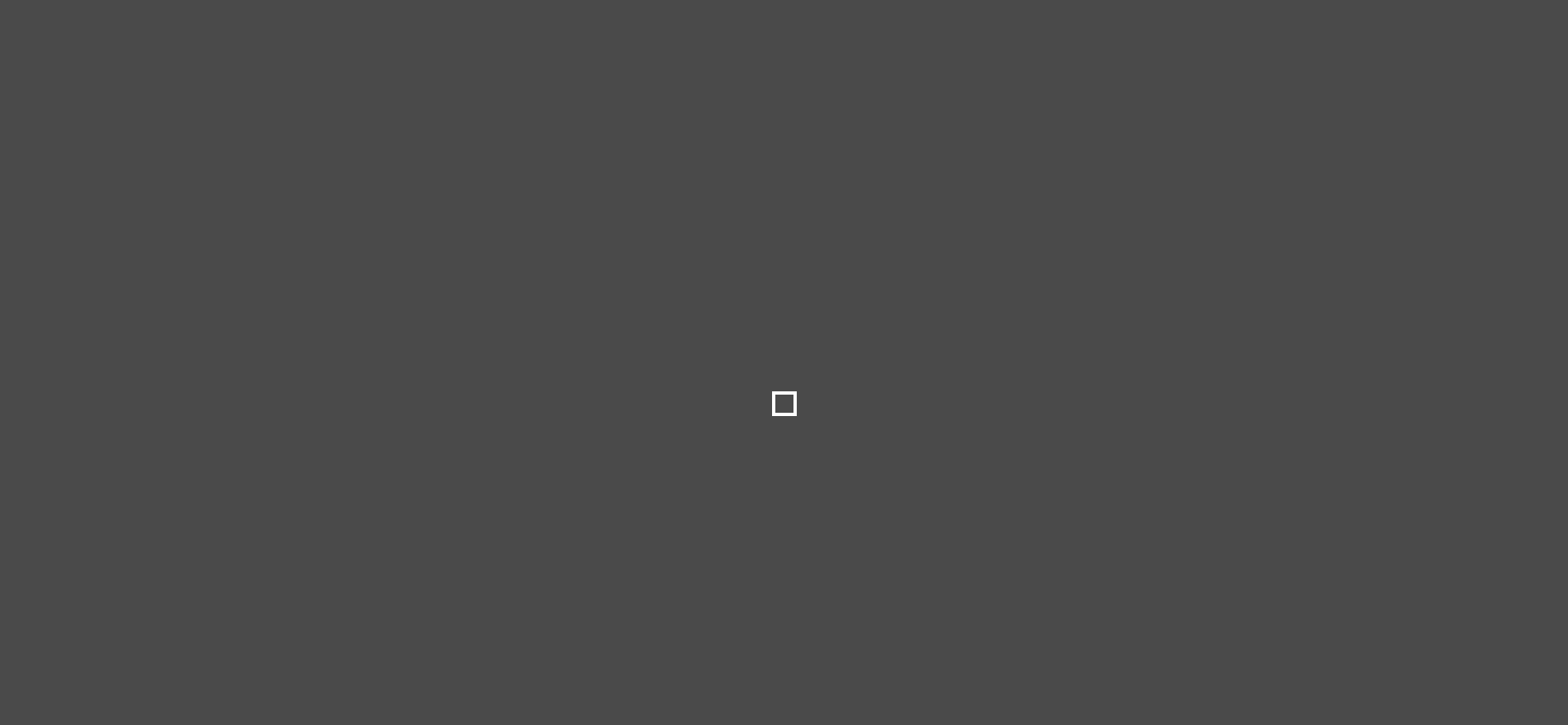
type input "***"
type input "*****"
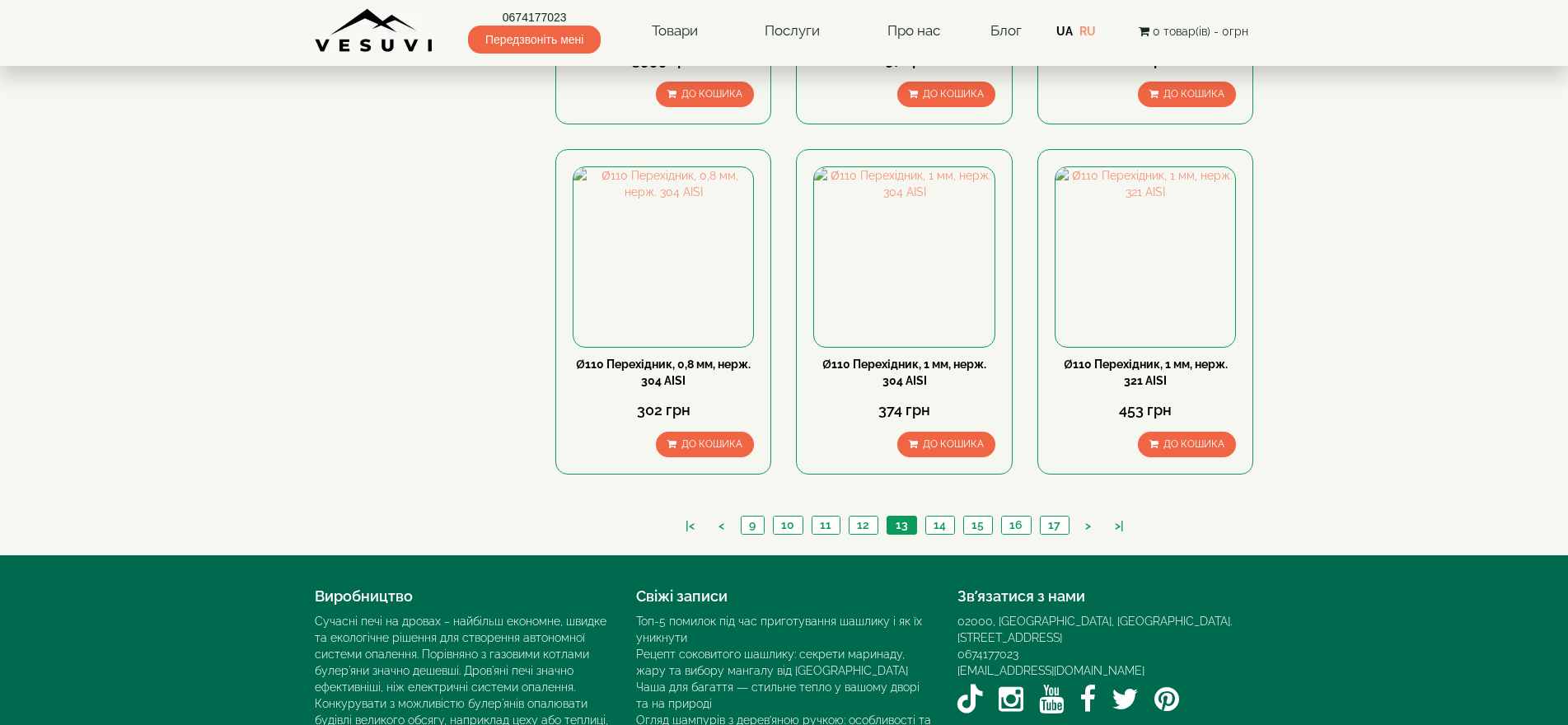
scroll to position [1710, 0]
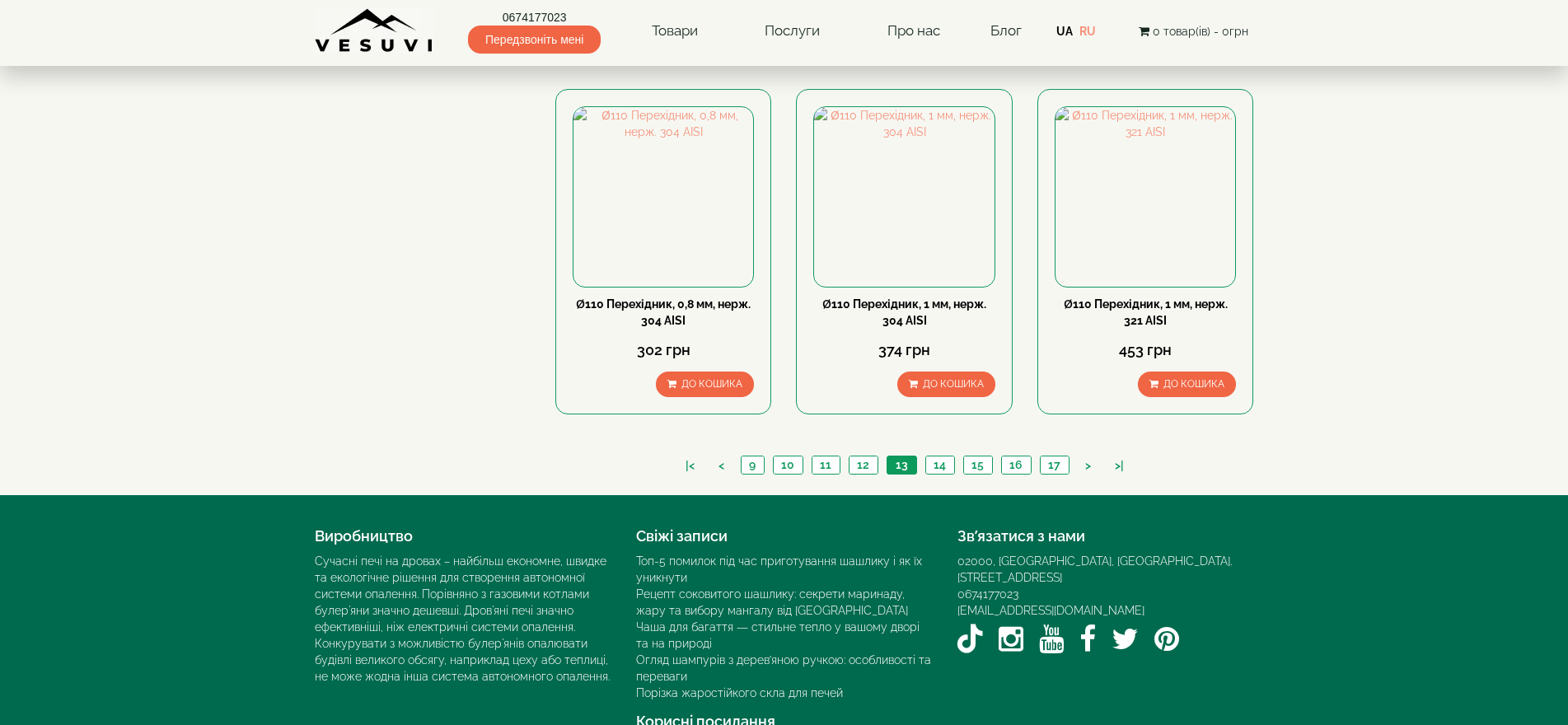
click at [920, 439] on div "|< < 9 10 11 12 13 14 15 16 17 > >|" at bounding box center [905, 467] width 699 height 56
click at [933, 457] on link "14" at bounding box center [940, 465] width 29 height 17
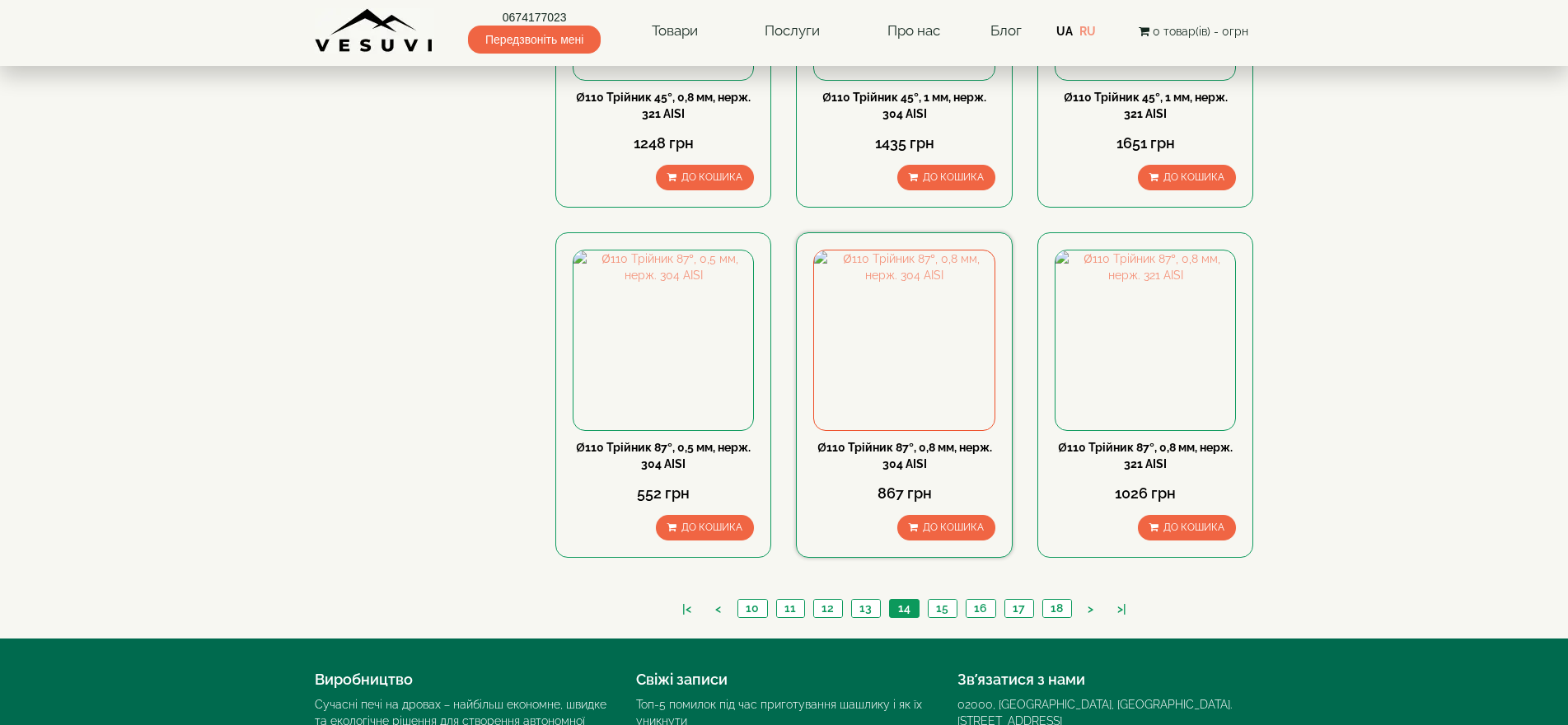
scroll to position [1710, 0]
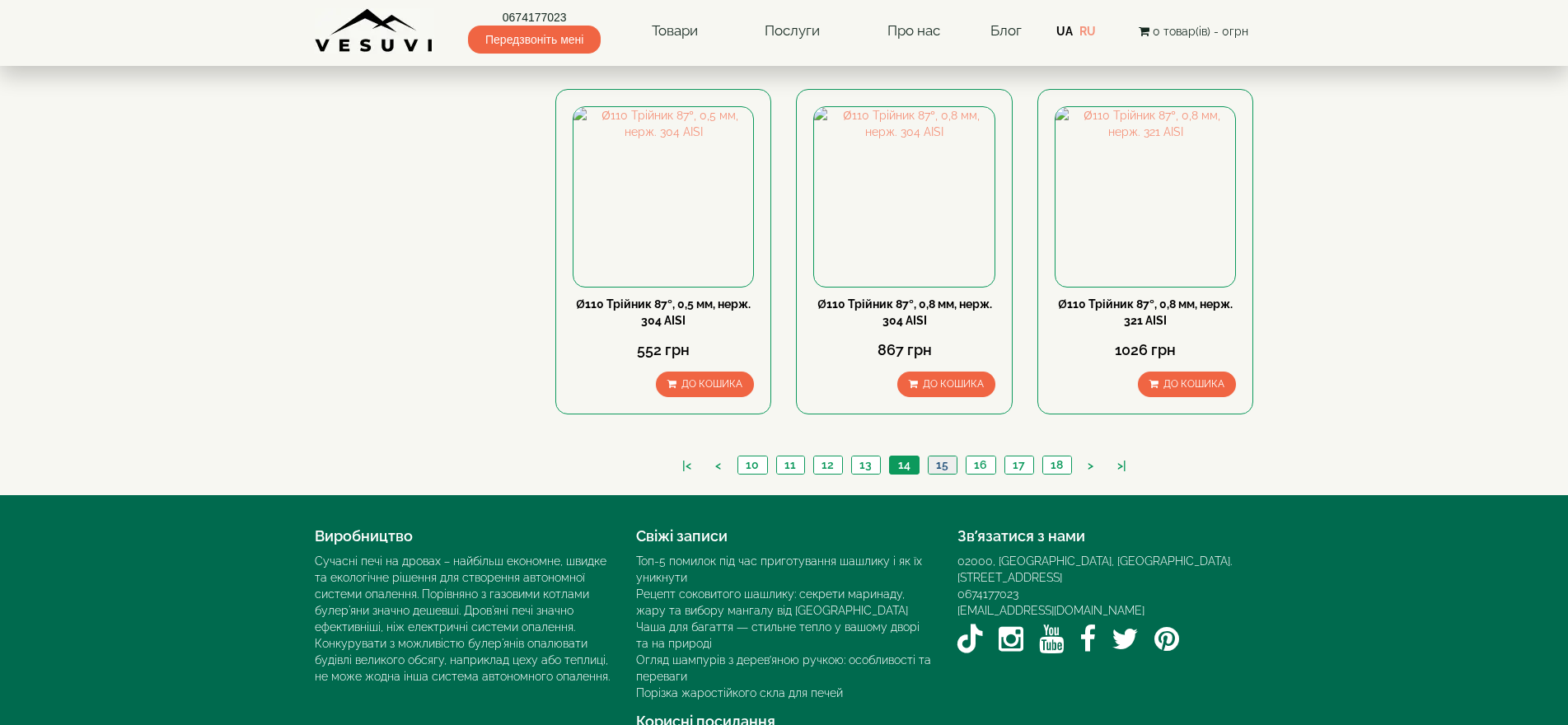
click at [943, 457] on link "15" at bounding box center [942, 465] width 29 height 17
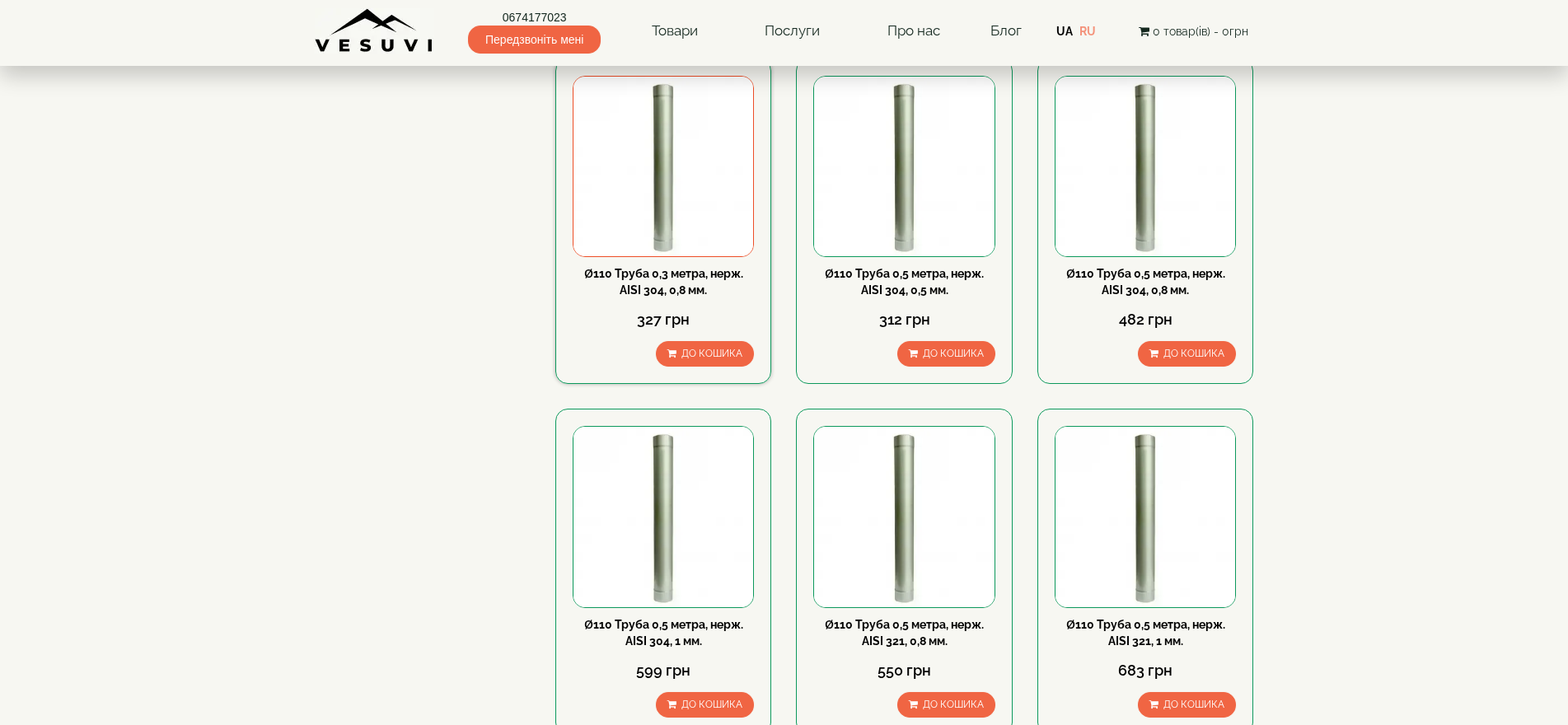
scroll to position [494, 0]
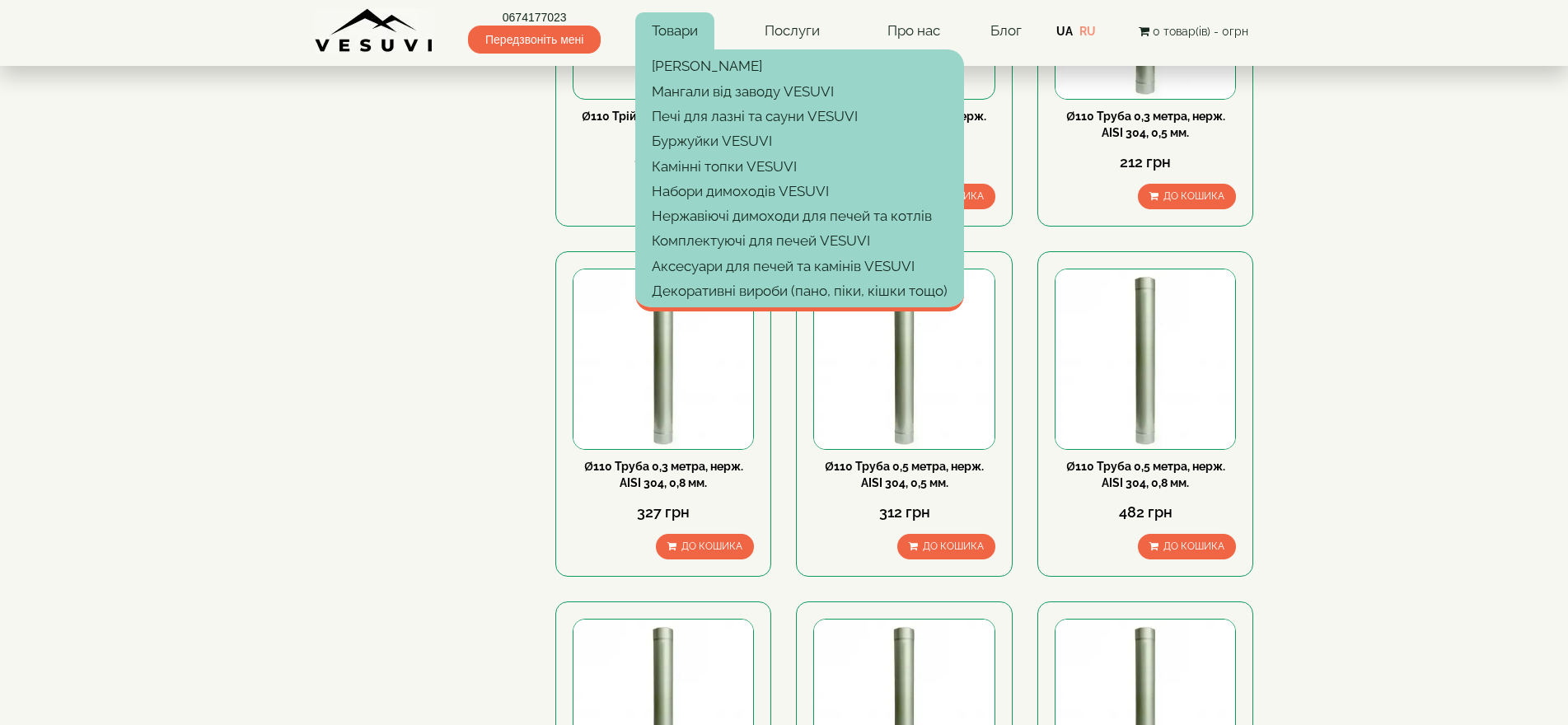
click at [656, 21] on link "Товари" at bounding box center [675, 31] width 79 height 38
click at [684, 218] on link "Нержавіючі димоходи для печей та котлів" at bounding box center [800, 216] width 329 height 25
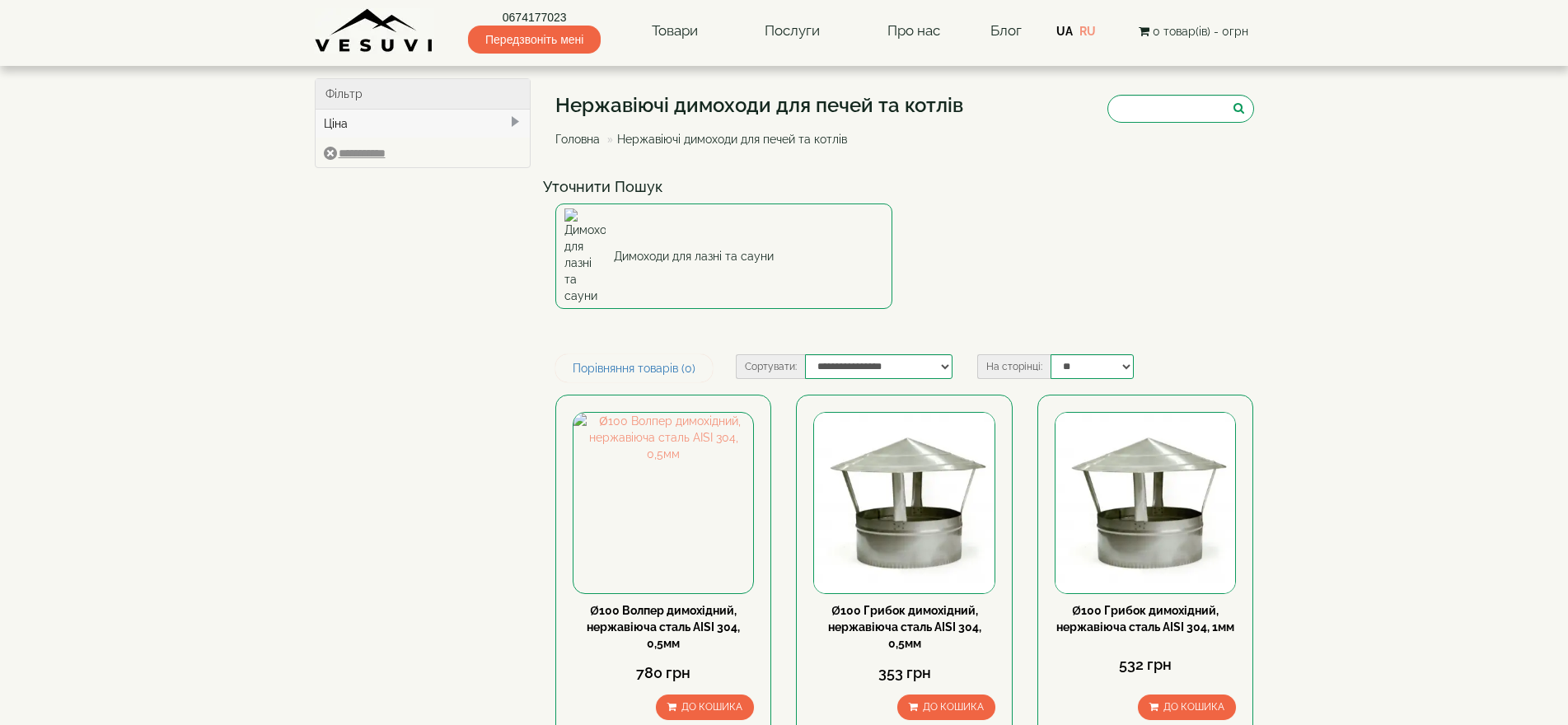
click at [359, 101] on div "Фільтр" at bounding box center [423, 94] width 215 height 31
click at [343, 91] on div "Фільтр" at bounding box center [423, 94] width 215 height 31
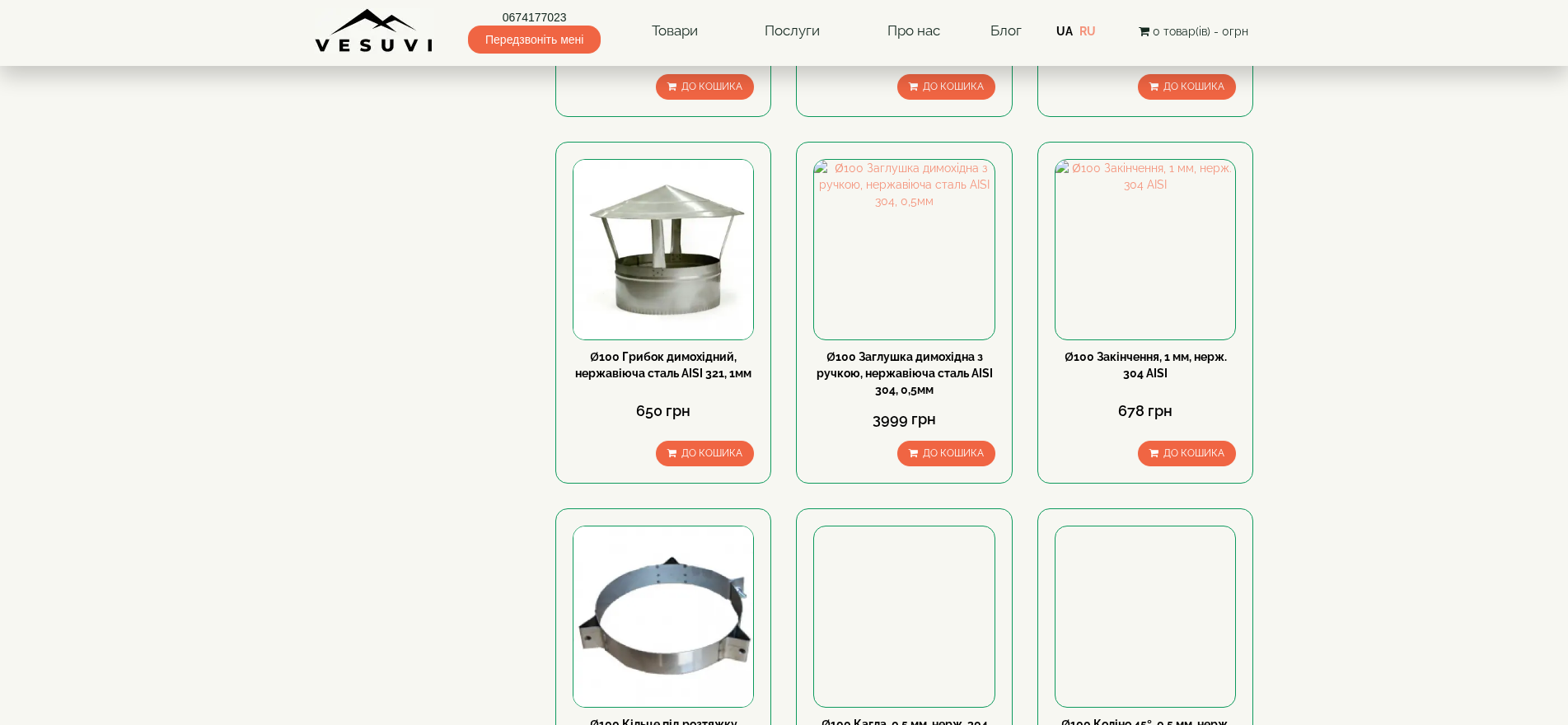
scroll to position [330, 0]
